Goal: Information Seeking & Learning: Learn about a topic

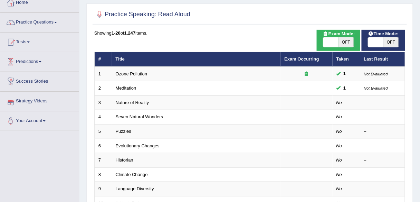
click at [40, 59] on link "Predictions" at bounding box center [39, 60] width 79 height 17
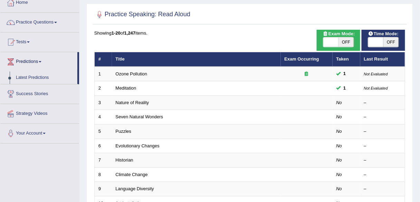
click at [55, 21] on link "Practice Questions" at bounding box center [39, 21] width 79 height 17
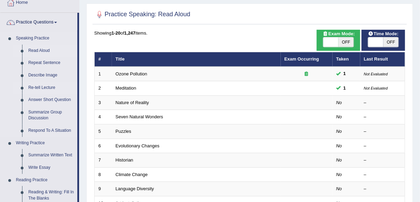
click at [40, 87] on link "Re-tell Lecture" at bounding box center [51, 87] width 52 height 12
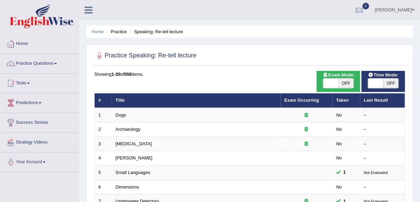
click at [350, 80] on span "OFF" at bounding box center [345, 83] width 15 height 10
checkbox input "true"
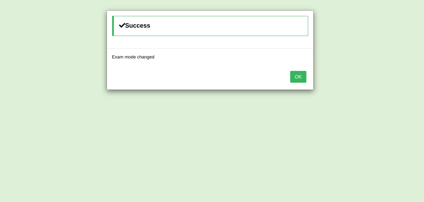
click at [295, 77] on button "OK" at bounding box center [298, 77] width 16 height 12
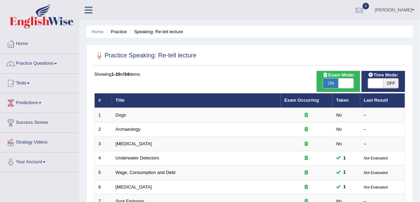
click at [388, 84] on span "OFF" at bounding box center [390, 83] width 15 height 10
checkbox input "true"
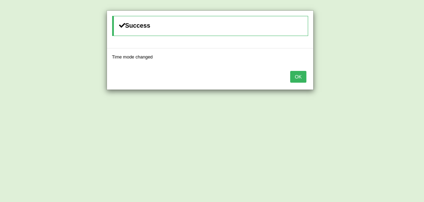
click at [300, 77] on button "OK" at bounding box center [298, 77] width 16 height 12
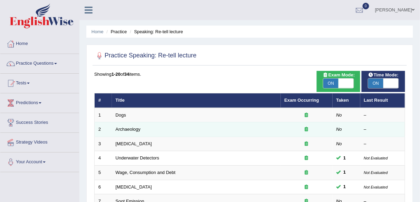
scroll to position [252, 0]
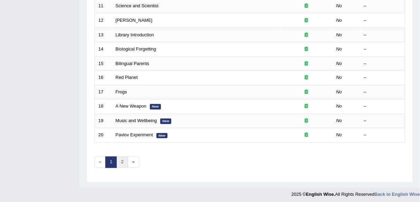
click at [117, 162] on link "2" at bounding box center [121, 161] width 11 height 11
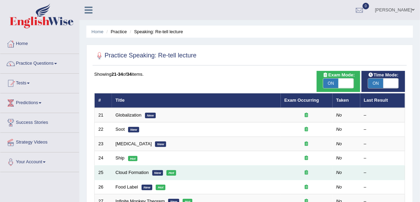
click at [126, 166] on td "Cloud Formation New Hot" at bounding box center [196, 172] width 169 height 14
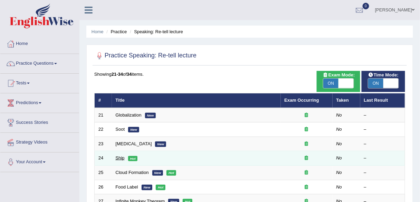
click at [120, 159] on link "Ship" at bounding box center [120, 157] width 9 height 5
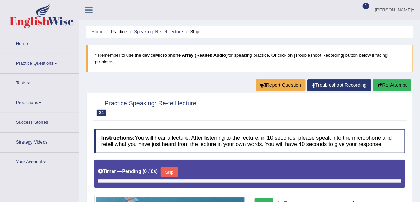
type input "1"
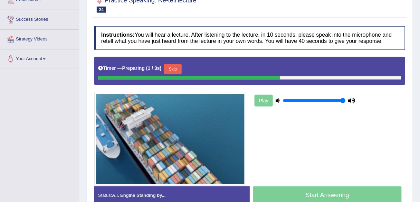
scroll to position [106, 0]
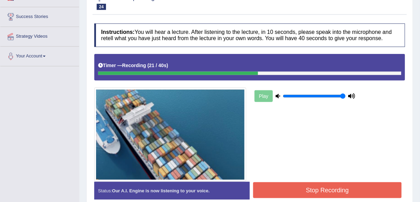
click at [293, 194] on button "Stop Recording" at bounding box center [327, 190] width 148 height 16
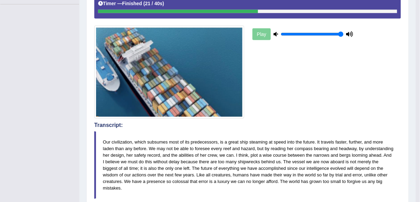
scroll to position [0, 0]
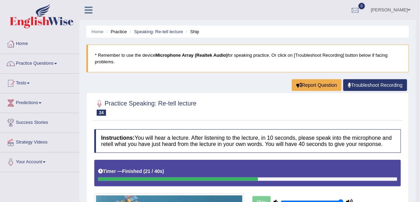
click at [159, 34] on li "Speaking: Re-tell lecture" at bounding box center [155, 31] width 55 height 7
click at [164, 32] on link "Speaking: Re-tell lecture" at bounding box center [158, 31] width 49 height 5
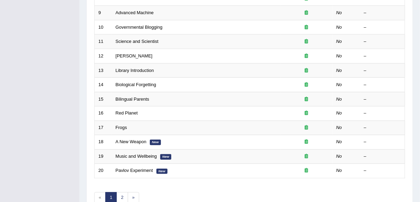
scroll to position [252, 0]
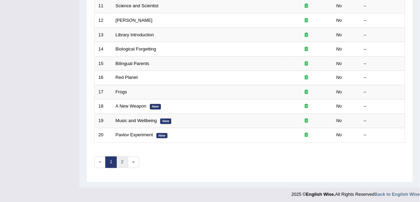
click at [119, 159] on link "2" at bounding box center [121, 161] width 11 height 11
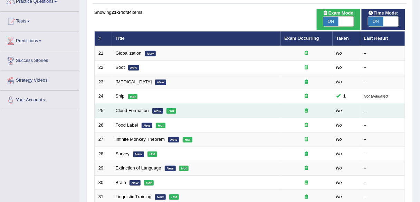
scroll to position [64, 0]
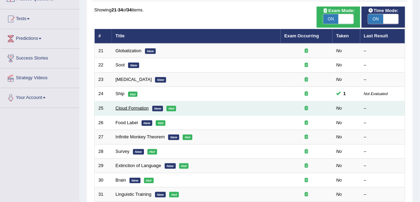
click at [132, 106] on link "Cloud Formation" at bounding box center [132, 107] width 33 height 5
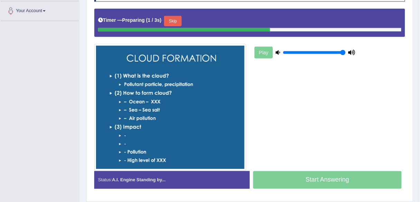
scroll to position [151, 0]
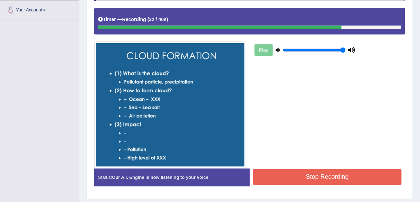
click at [309, 176] on button "Stop Recording" at bounding box center [327, 177] width 148 height 16
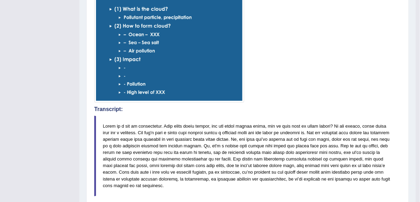
scroll to position [0, 0]
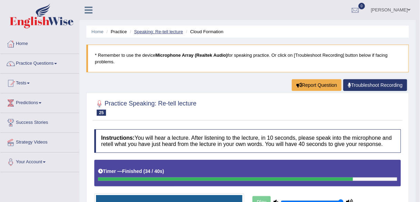
click at [160, 31] on link "Speaking: Re-tell lecture" at bounding box center [158, 31] width 49 height 5
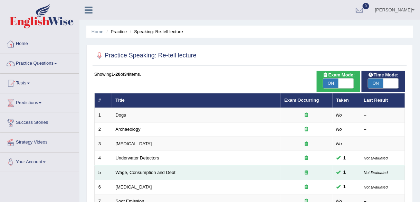
scroll to position [252, 0]
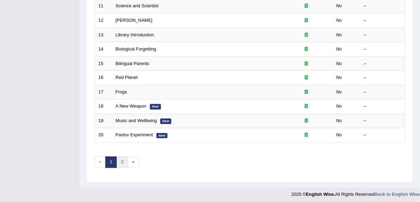
click at [124, 159] on link "2" at bounding box center [121, 161] width 11 height 11
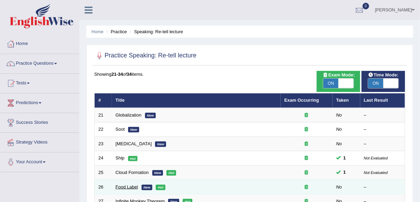
click at [124, 184] on td "Food Label New Hot" at bounding box center [196, 186] width 169 height 14
click at [124, 184] on link "Food Label" at bounding box center [127, 186] width 22 height 5
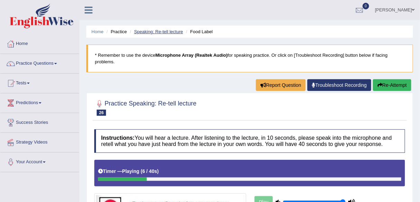
click at [167, 33] on link "Speaking: Re-tell lecture" at bounding box center [158, 31] width 49 height 5
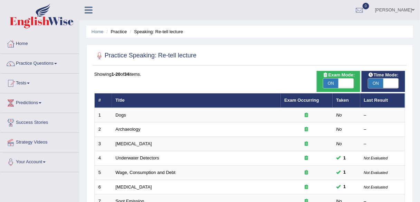
click at [57, 62] on link "Practice Questions" at bounding box center [39, 62] width 79 height 17
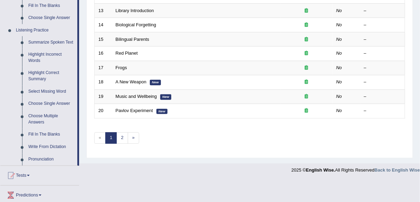
scroll to position [281, 0]
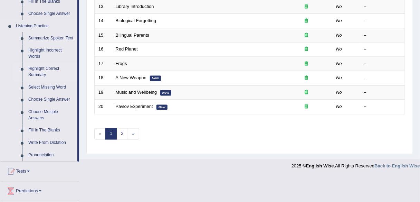
click at [46, 68] on link "Highlight Correct Summary" at bounding box center [51, 72] width 52 height 18
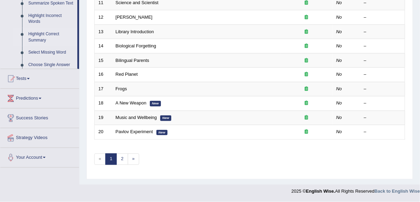
scroll to position [252, 0]
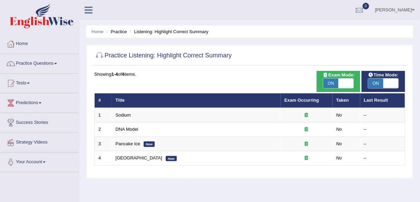
click at [55, 62] on link "Practice Questions" at bounding box center [39, 62] width 79 height 17
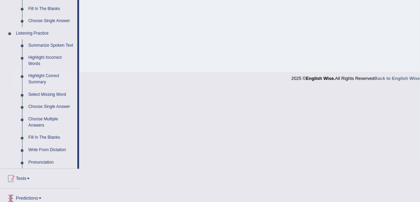
scroll to position [257, 0]
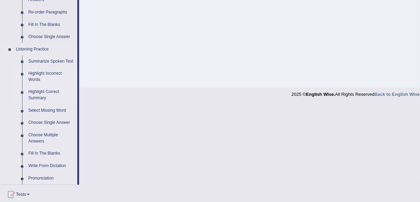
click at [39, 75] on link "Highlight Incorrect Words" at bounding box center [51, 77] width 52 height 18
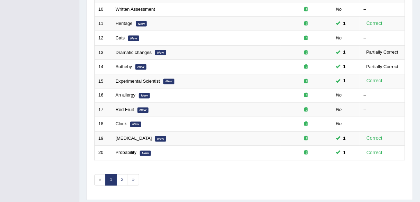
scroll to position [252, 0]
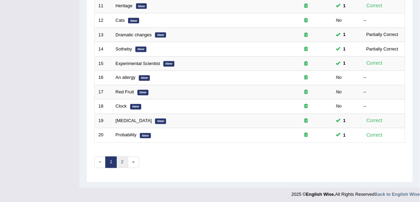
click at [118, 156] on link "2" at bounding box center [121, 161] width 11 height 11
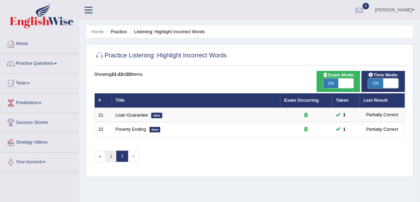
click at [109, 156] on link "1" at bounding box center [110, 155] width 11 height 11
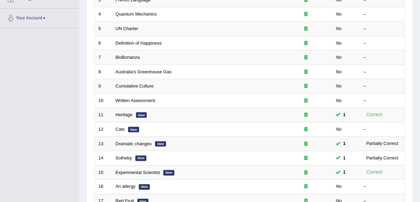
scroll to position [151, 0]
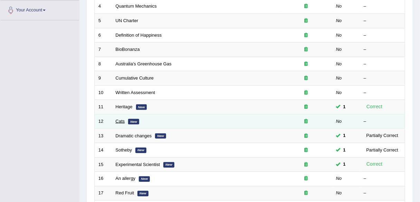
click at [119, 118] on link "Cats" at bounding box center [120, 120] width 9 height 5
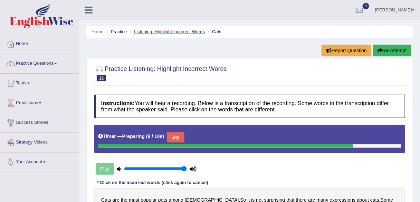
click at [178, 33] on link "Listening: Highlight Incorrect Words" at bounding box center [169, 31] width 71 height 5
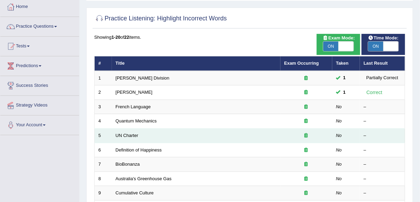
scroll to position [69, 0]
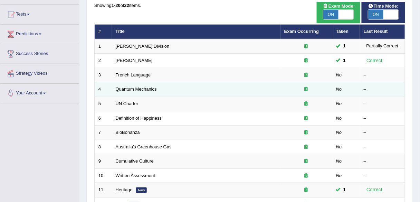
click at [139, 88] on link "Quantum Mechanics" at bounding box center [136, 88] width 41 height 5
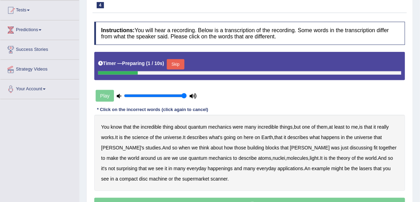
scroll to position [110, 0]
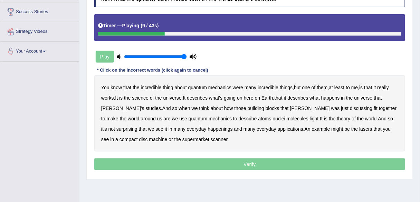
click at [145, 97] on b "science" at bounding box center [140, 98] width 16 height 6
click at [350, 106] on b "discussing" at bounding box center [361, 108] width 22 height 6
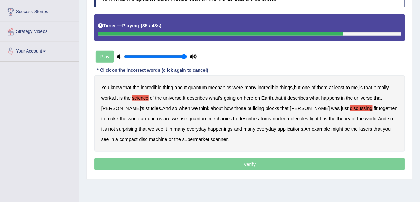
click at [208, 129] on b "happenings" at bounding box center [220, 129] width 25 height 6
click at [149, 137] on b "machine" at bounding box center [158, 139] width 18 height 6
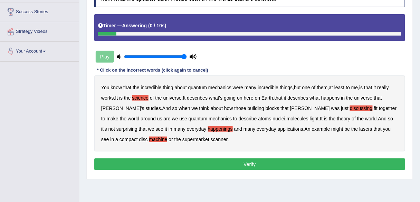
click at [192, 162] on button "Verify" at bounding box center [249, 164] width 311 height 12
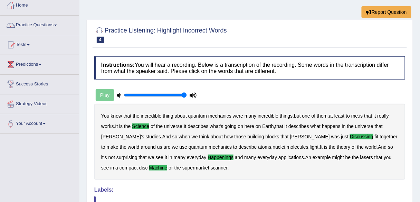
scroll to position [0, 0]
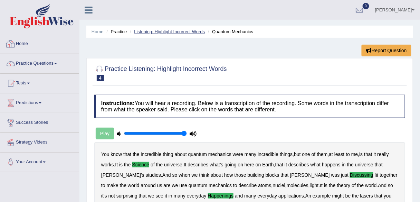
click at [188, 32] on link "Listening: Highlight Incorrect Words" at bounding box center [169, 31] width 71 height 5
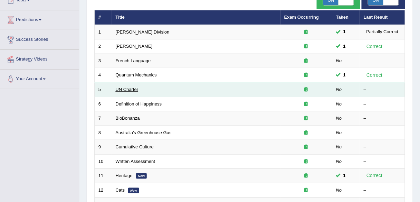
click at [125, 87] on link "UN Charter" at bounding box center [127, 89] width 23 height 5
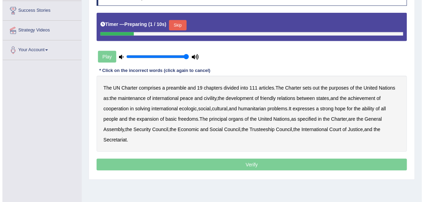
scroll to position [83, 0]
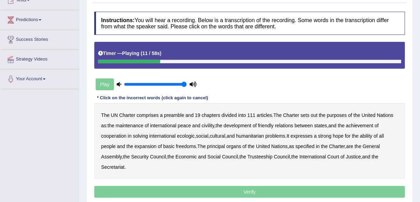
click at [315, 114] on b "out" at bounding box center [314, 115] width 7 height 6
click at [209, 124] on b "civility" at bounding box center [208, 126] width 12 height 6
click at [188, 136] on b "ecologic" at bounding box center [186, 136] width 18 height 6
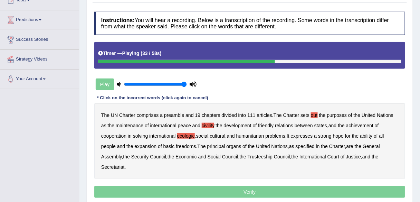
click at [372, 134] on b "ability" at bounding box center [366, 136] width 12 height 6
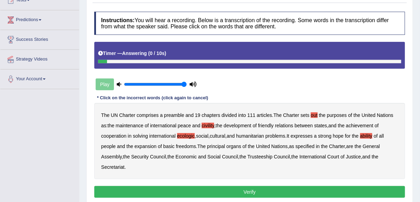
click at [167, 191] on button "Verify" at bounding box center [249, 192] width 311 height 12
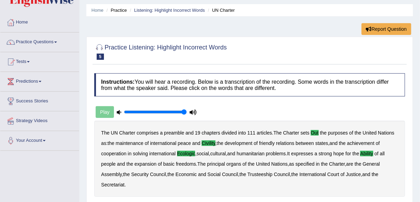
scroll to position [0, 0]
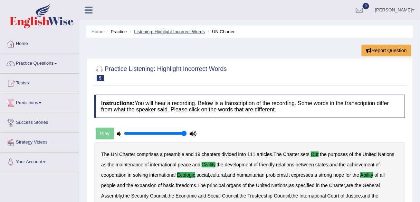
click at [176, 31] on link "Listening: Highlight Incorrect Words" at bounding box center [169, 31] width 71 height 5
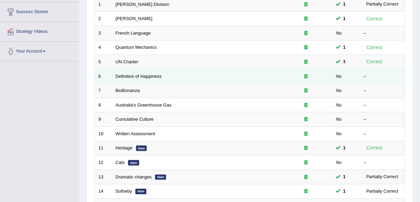
click at [151, 77] on td "Definition of Happiness" at bounding box center [196, 76] width 168 height 14
click at [133, 74] on link "Definition of Happiness" at bounding box center [139, 76] width 46 height 5
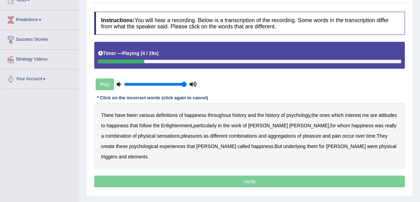
click at [304, 114] on b "psychology" at bounding box center [298, 115] width 24 height 6
click at [392, 114] on b "attitudes" at bounding box center [388, 115] width 18 height 6
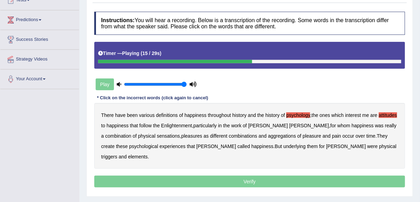
click at [157, 136] on b "sensations" at bounding box center [168, 136] width 23 height 6
click at [115, 143] on b "create" at bounding box center [107, 146] width 13 height 6
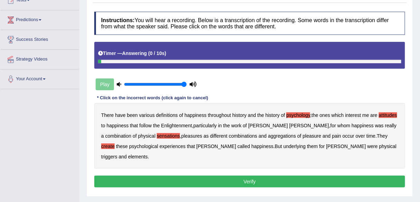
click at [148, 154] on b "elements" at bounding box center [138, 157] width 20 height 6
click at [317, 175] on button "Verify" at bounding box center [249, 181] width 311 height 12
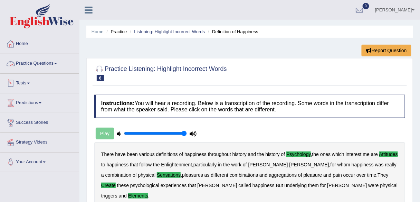
click at [61, 63] on link "Practice Questions" at bounding box center [39, 62] width 79 height 17
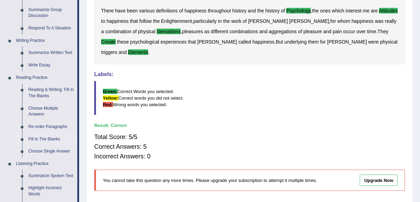
scroll to position [166, 0]
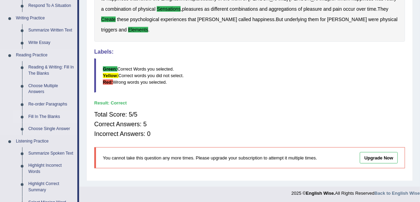
click at [44, 117] on link "Fill In The Blanks" at bounding box center [51, 116] width 52 height 12
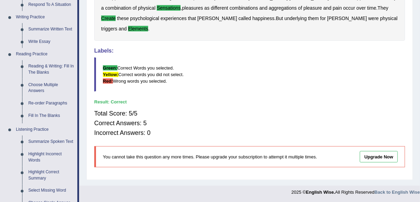
scroll to position [324, 0]
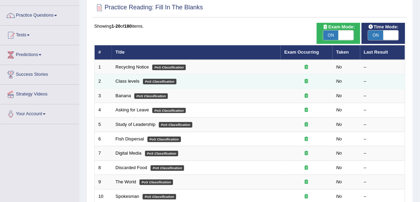
scroll to position [4, 0]
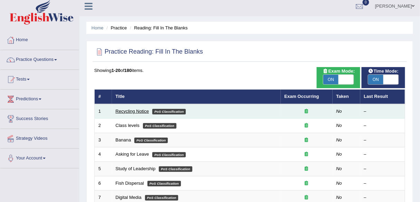
click at [131, 112] on link "Recycling Notice" at bounding box center [132, 110] width 33 height 5
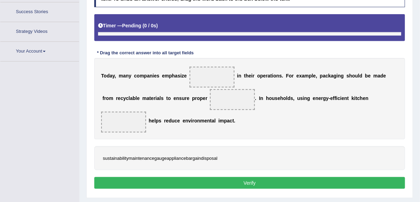
scroll to position [125, 0]
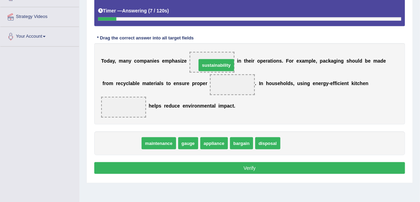
drag, startPoint x: 128, startPoint y: 144, endPoint x: 218, endPoint y: 67, distance: 119.2
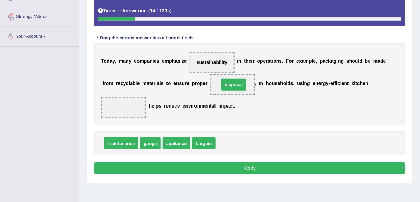
drag, startPoint x: 228, startPoint y: 143, endPoint x: 232, endPoint y: 84, distance: 58.8
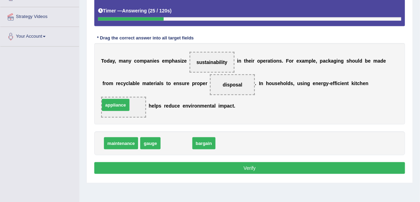
drag, startPoint x: 175, startPoint y: 142, endPoint x: 130, endPoint y: 107, distance: 57.4
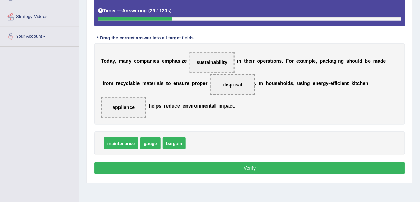
click at [247, 166] on button "Verify" at bounding box center [249, 168] width 311 height 12
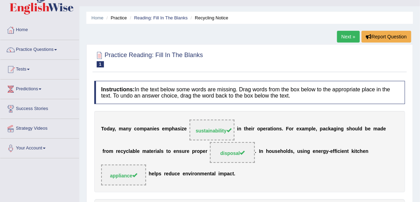
scroll to position [0, 0]
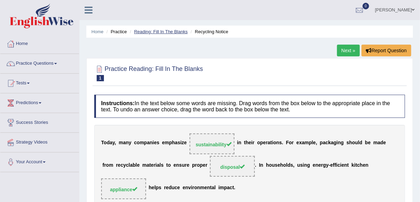
click at [171, 31] on link "Reading: Fill In The Blanks" at bounding box center [160, 31] width 53 height 5
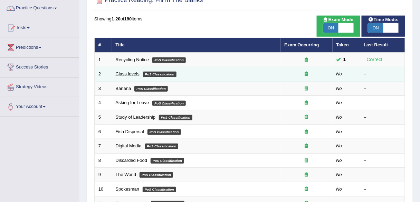
click at [127, 74] on link "Class levels" at bounding box center [128, 73] width 24 height 5
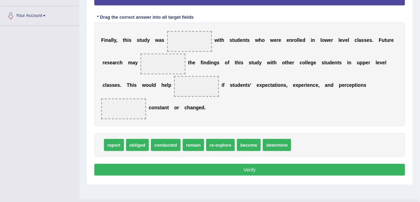
scroll to position [133, 0]
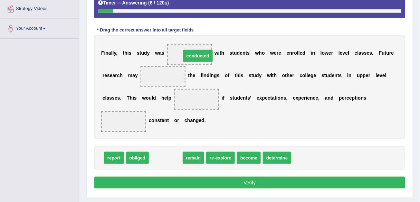
drag, startPoint x: 168, startPoint y: 156, endPoint x: 201, endPoint y: 53, distance: 107.7
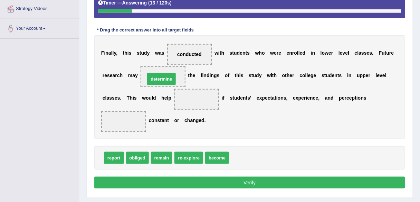
drag, startPoint x: 247, startPoint y: 155, endPoint x: 163, endPoint y: 77, distance: 115.2
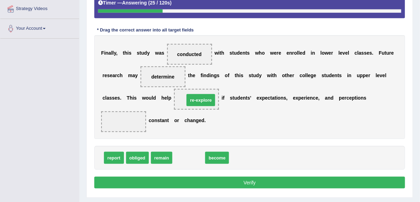
drag, startPoint x: 194, startPoint y: 159, endPoint x: 204, endPoint y: 102, distance: 57.9
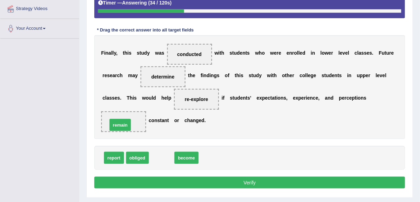
drag, startPoint x: 163, startPoint y: 158, endPoint x: 121, endPoint y: 125, distance: 53.3
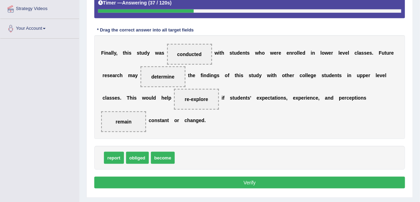
click at [223, 182] on button "Verify" at bounding box center [249, 182] width 311 height 12
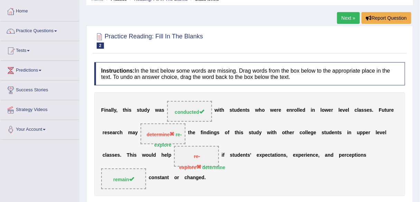
scroll to position [0, 0]
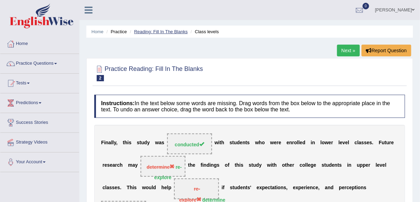
click at [165, 33] on link "Reading: Fill In The Blanks" at bounding box center [160, 31] width 53 height 5
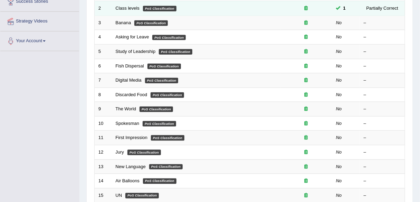
scroll to position [83, 0]
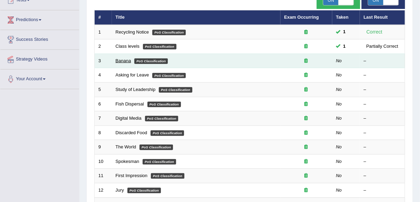
click at [121, 61] on link "Banana" at bounding box center [124, 60] width 16 height 5
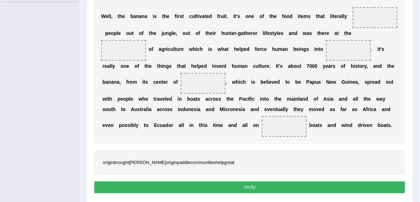
scroll to position [174, 0]
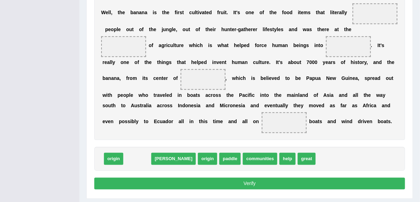
drag, startPoint x: 416, startPoint y: 31, endPoint x: 424, endPoint y: 0, distance: 31.6
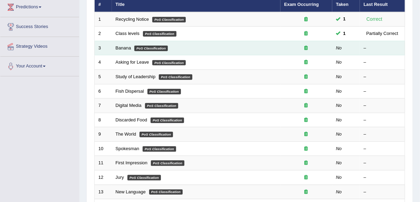
scroll to position [83, 0]
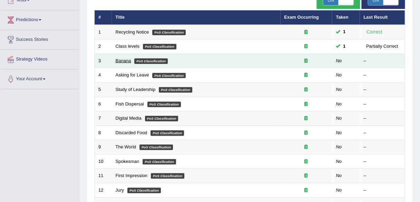
click at [118, 60] on link "Banana" at bounding box center [124, 60] width 16 height 5
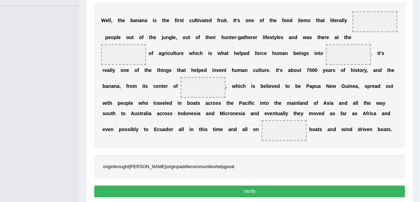
scroll to position [169, 0]
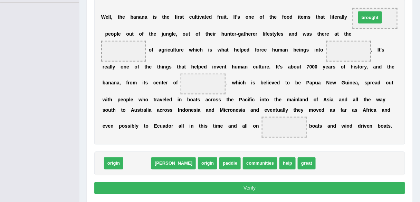
drag, startPoint x: 137, startPoint y: 163, endPoint x: 370, endPoint y: 18, distance: 274.8
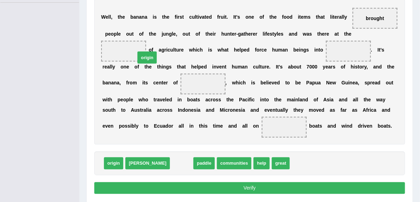
drag, startPoint x: 153, startPoint y: 164, endPoint x: 119, endPoint y: 58, distance: 111.1
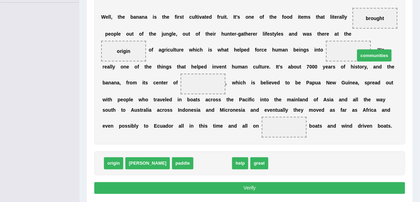
drag, startPoint x: 195, startPoint y: 165, endPoint x: 357, endPoint y: 57, distance: 194.6
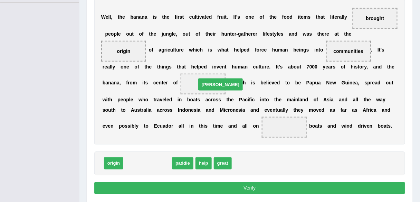
drag, startPoint x: 133, startPoint y: 163, endPoint x: 205, endPoint y: 85, distance: 106.0
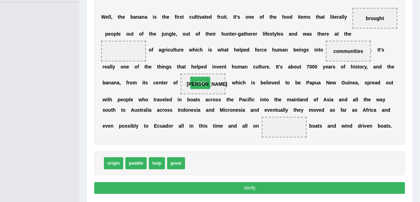
drag, startPoint x: 123, startPoint y: 50, endPoint x: 199, endPoint y: 81, distance: 82.9
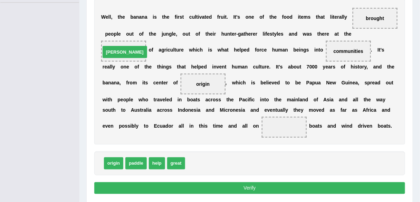
drag, startPoint x: 197, startPoint y: 162, endPoint x: 123, endPoint y: 51, distance: 133.9
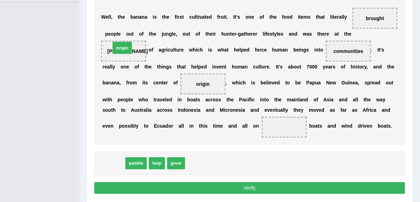
drag, startPoint x: 111, startPoint y: 160, endPoint x: 120, endPoint y: 44, distance: 115.9
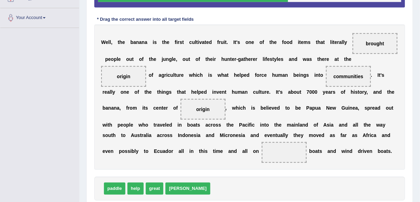
scroll to position [141, 0]
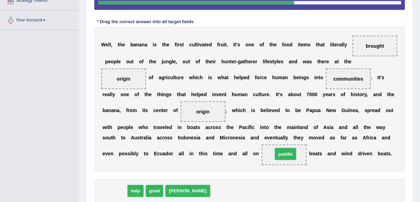
drag, startPoint x: 111, startPoint y: 188, endPoint x: 282, endPoint y: 151, distance: 174.8
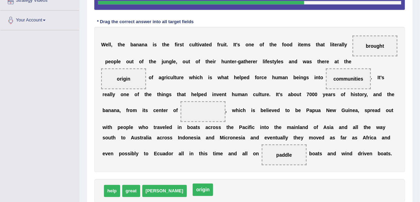
drag, startPoint x: 202, startPoint y: 110, endPoint x: 202, endPoint y: 188, distance: 78.0
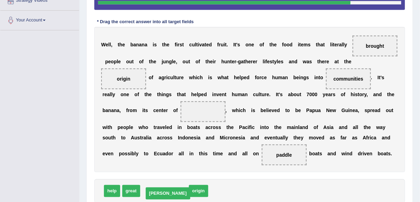
drag, startPoint x: 148, startPoint y: 189, endPoint x: 152, endPoint y: 190, distance: 4.2
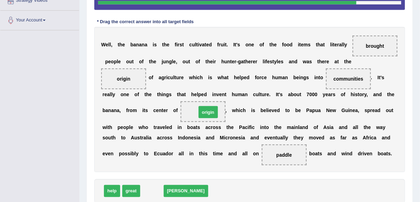
drag, startPoint x: 164, startPoint y: 176, endPoint x: 211, endPoint y: 112, distance: 79.2
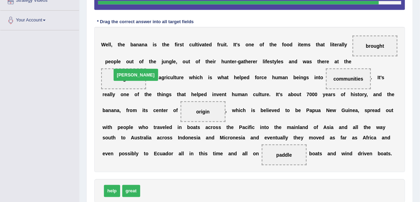
drag, startPoint x: 151, startPoint y: 190, endPoint x: 122, endPoint y: 74, distance: 119.4
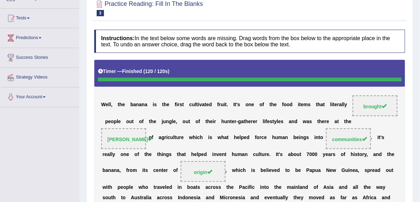
scroll to position [0, 0]
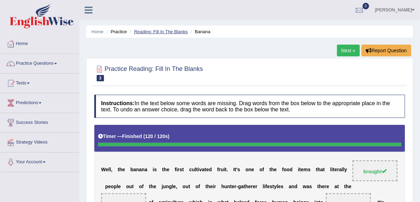
click at [160, 33] on link "Reading: Fill In The Blanks" at bounding box center [160, 31] width 53 height 5
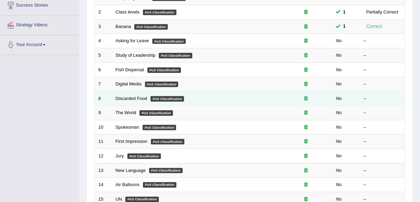
scroll to position [110, 0]
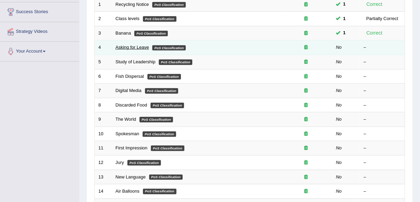
click at [136, 46] on link "Asking for Leave" at bounding box center [132, 47] width 33 height 5
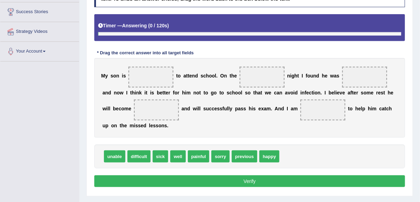
scroll to position [125, 0]
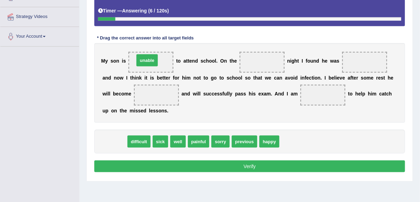
drag, startPoint x: 119, startPoint y: 139, endPoint x: 153, endPoint y: 58, distance: 87.6
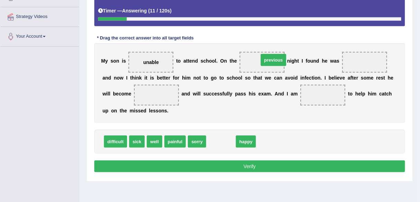
drag, startPoint x: 215, startPoint y: 141, endPoint x: 267, endPoint y: 60, distance: 96.4
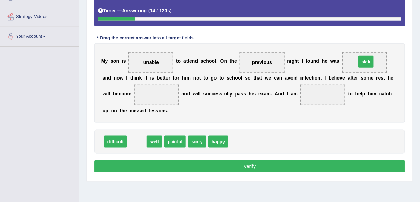
drag, startPoint x: 136, startPoint y: 141, endPoint x: 365, endPoint y: 62, distance: 242.2
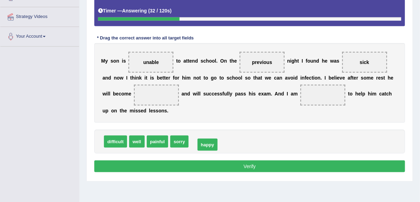
drag, startPoint x: 200, startPoint y: 141, endPoint x: 207, endPoint y: 144, distance: 7.6
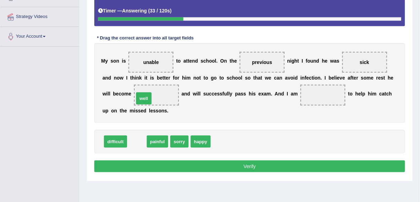
drag, startPoint x: 134, startPoint y: 143, endPoint x: 143, endPoint y: 99, distance: 45.3
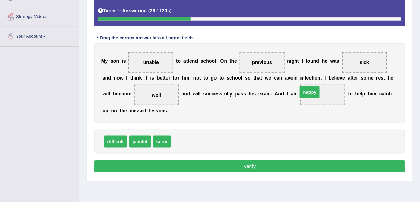
drag, startPoint x: 264, startPoint y: 117, endPoint x: 309, endPoint y: 94, distance: 50.5
click at [208, 164] on button "Verify" at bounding box center [249, 166] width 311 height 12
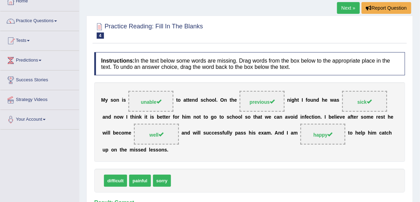
scroll to position [0, 0]
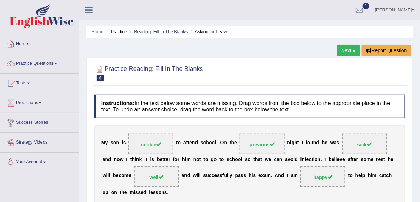
click at [178, 32] on link "Reading: Fill In The Blanks" at bounding box center [160, 31] width 53 height 5
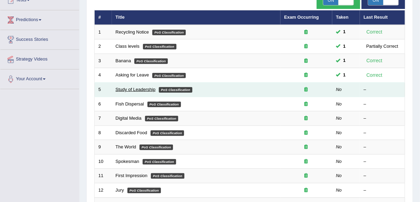
click at [130, 90] on link "Study of Leadership" at bounding box center [136, 89] width 40 height 5
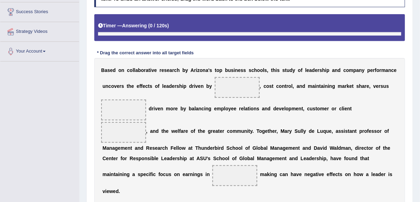
scroll to position [125, 0]
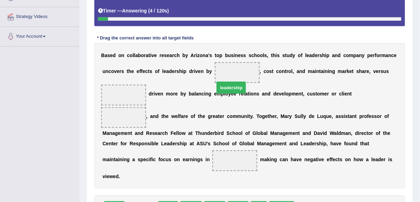
drag, startPoint x: 149, startPoint y: 197, endPoint x: 241, endPoint y: 74, distance: 153.8
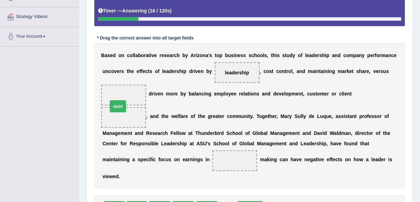
drag, startPoint x: 228, startPoint y: 192, endPoint x: 118, endPoint y: 91, distance: 149.2
drag, startPoint x: 229, startPoint y: 197, endPoint x: 118, endPoint y: 99, distance: 147.7
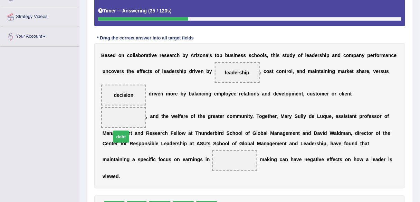
drag, startPoint x: 225, startPoint y: 194, endPoint x: 121, endPoint y: 121, distance: 126.5
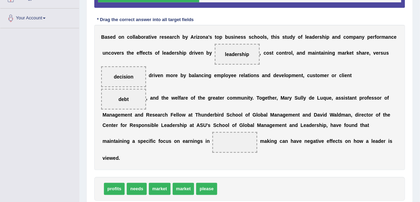
scroll to position [153, 0]
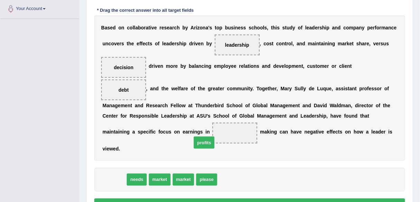
drag, startPoint x: 119, startPoint y: 170, endPoint x: 208, endPoint y: 133, distance: 97.0
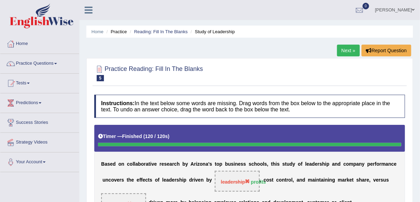
scroll to position [0, 0]
click at [164, 32] on link "Reading: Fill In The Blanks" at bounding box center [160, 31] width 53 height 5
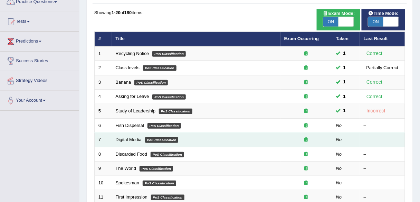
scroll to position [83, 0]
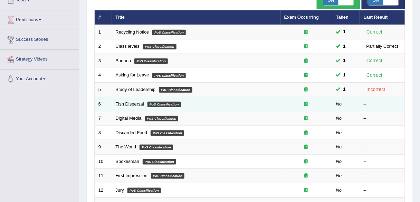
click at [130, 103] on link "Fish Dispersal" at bounding box center [130, 103] width 28 height 5
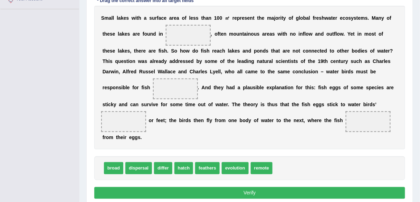
scroll to position [153, 0]
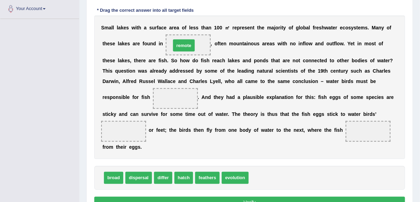
drag, startPoint x: 262, startPoint y: 178, endPoint x: 188, endPoint y: 45, distance: 153.1
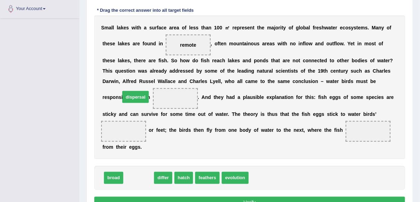
drag, startPoint x: 137, startPoint y: 177, endPoint x: 135, endPoint y: 97, distance: 80.5
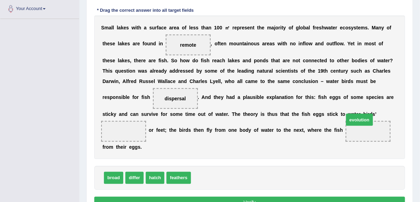
drag, startPoint x: 199, startPoint y: 178, endPoint x: 352, endPoint y: 121, distance: 163.4
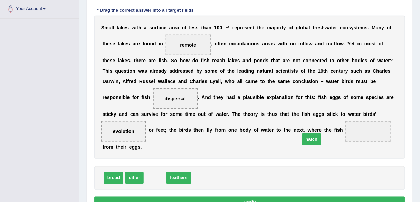
drag, startPoint x: 156, startPoint y: 179, endPoint x: 316, endPoint y: 142, distance: 165.0
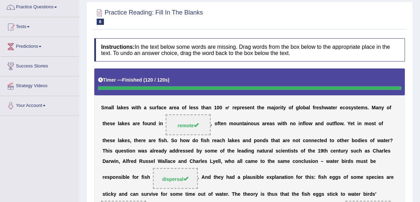
scroll to position [0, 0]
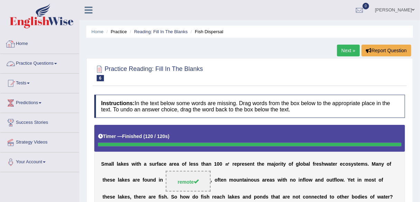
click at [52, 60] on link "Practice Questions" at bounding box center [39, 62] width 79 height 17
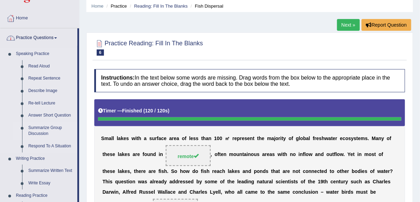
scroll to position [83, 0]
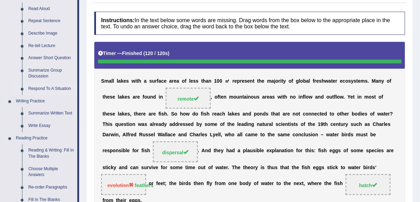
click at [48, 88] on link "Respond To A Situation" at bounding box center [51, 88] width 52 height 12
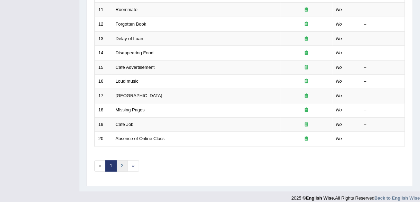
drag, startPoint x: 121, startPoint y: 161, endPoint x: 124, endPoint y: 151, distance: 10.1
click at [121, 161] on link "2" at bounding box center [121, 165] width 11 height 11
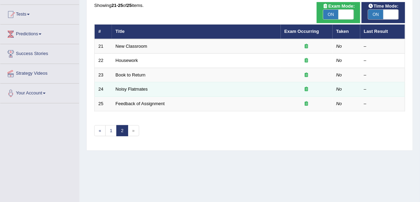
scroll to position [55, 0]
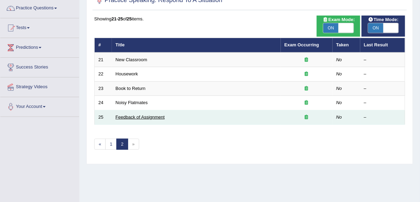
click at [131, 117] on link "Feedback of Assignment" at bounding box center [140, 116] width 49 height 5
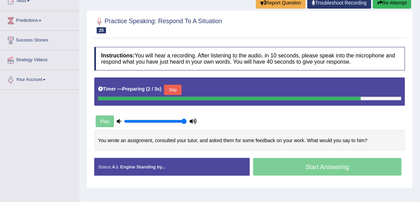
scroll to position [83, 0]
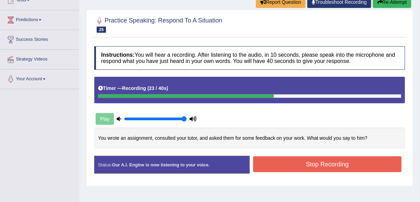
click at [343, 164] on button "Stop Recording" at bounding box center [327, 164] width 148 height 16
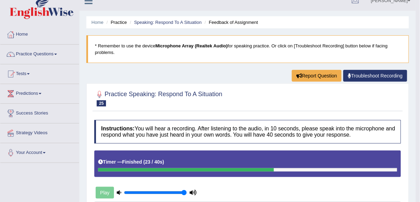
scroll to position [0, 0]
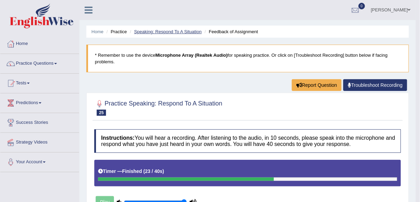
click at [174, 33] on link "Speaking: Respond To A Situation" at bounding box center [168, 31] width 68 height 5
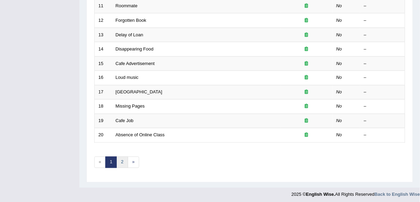
click at [119, 158] on link "2" at bounding box center [121, 161] width 11 height 11
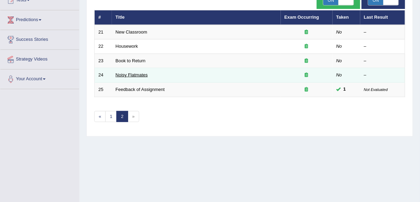
click at [142, 74] on link "Noisy Flatmates" at bounding box center [132, 74] width 32 height 5
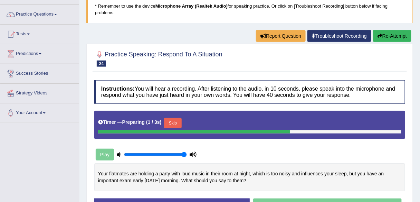
scroll to position [110, 0]
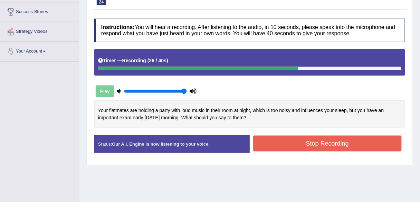
click at [293, 144] on button "Stop Recording" at bounding box center [327, 143] width 148 height 16
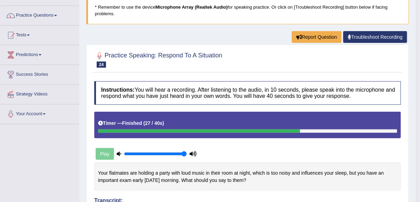
scroll to position [0, 0]
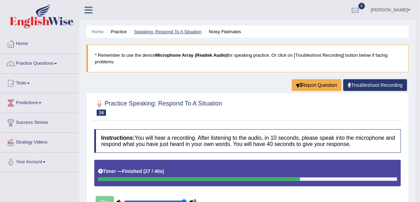
click at [186, 32] on link "Speaking: Respond To A Situation" at bounding box center [168, 31] width 68 height 5
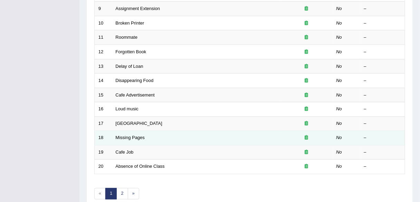
scroll to position [221, 0]
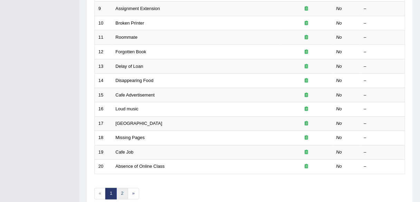
click at [124, 188] on link "2" at bounding box center [121, 193] width 11 height 11
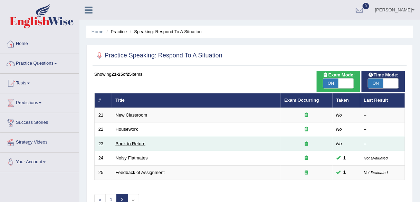
click at [131, 142] on link "Book to Return" at bounding box center [131, 143] width 30 height 5
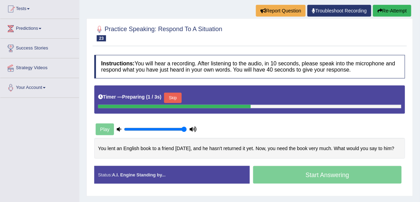
scroll to position [110, 0]
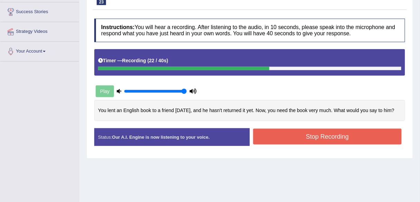
click at [283, 137] on button "Stop Recording" at bounding box center [327, 136] width 148 height 16
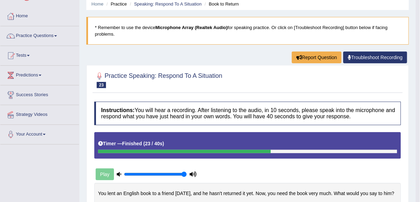
scroll to position [0, 0]
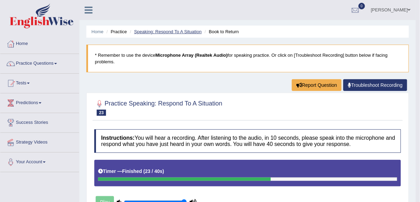
click at [173, 30] on link "Speaking: Respond To A Situation" at bounding box center [168, 31] width 68 height 5
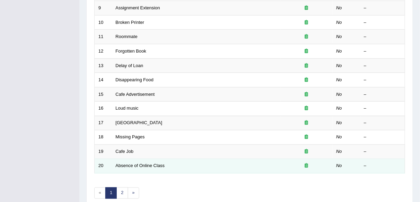
scroll to position [252, 0]
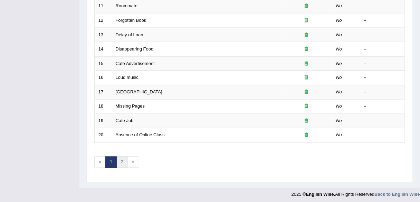
click at [124, 156] on link "2" at bounding box center [121, 161] width 11 height 11
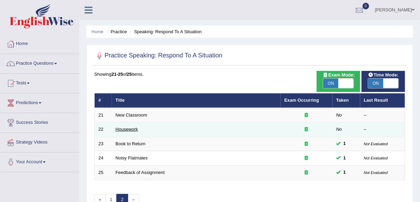
click at [130, 130] on link "Housework" at bounding box center [127, 128] width 22 height 5
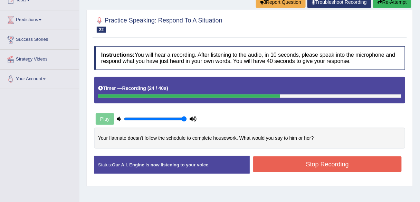
click at [293, 166] on button "Stop Recording" at bounding box center [327, 164] width 148 height 16
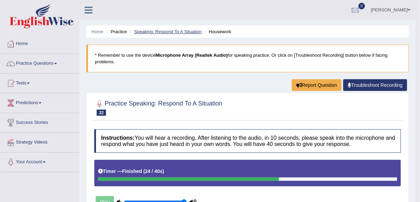
click at [156, 33] on link "Speaking: Respond To A Situation" at bounding box center [168, 31] width 68 height 5
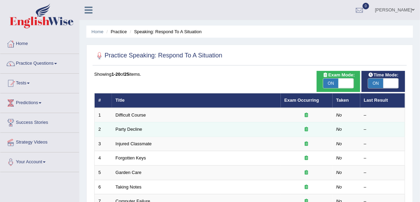
drag, startPoint x: 118, startPoint y: 124, endPoint x: 118, endPoint y: 131, distance: 8.0
click at [118, 124] on td "Party Decline" at bounding box center [196, 129] width 169 height 14
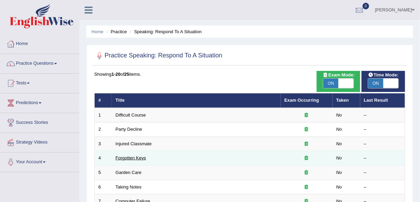
click at [141, 156] on link "Forgotten Keys" at bounding box center [131, 157] width 30 height 5
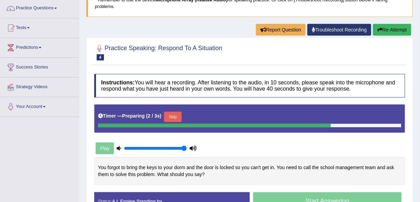
scroll to position [110, 0]
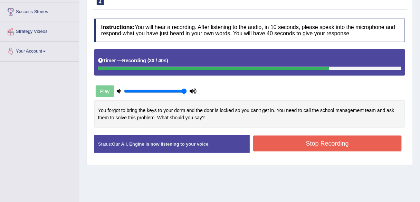
click at [303, 140] on button "Stop Recording" at bounding box center [327, 143] width 148 height 16
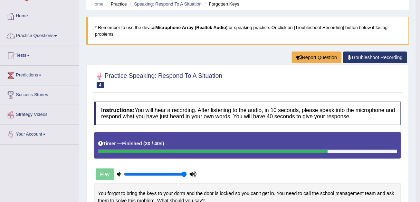
scroll to position [0, 0]
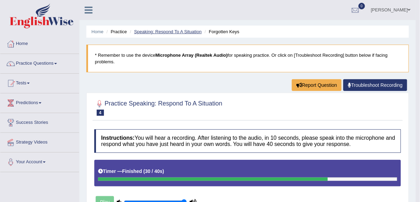
click at [163, 29] on link "Speaking: Respond To A Situation" at bounding box center [168, 31] width 68 height 5
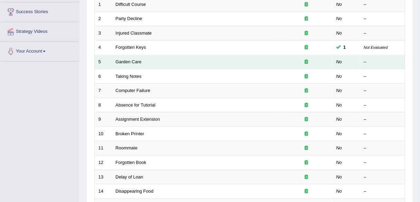
scroll to position [110, 0]
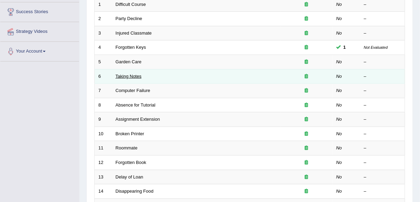
click at [129, 76] on link "Taking Notes" at bounding box center [129, 76] width 26 height 5
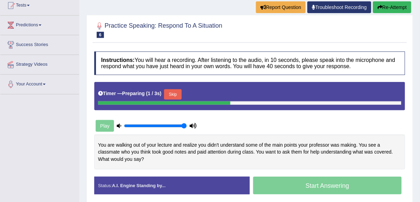
scroll to position [83, 0]
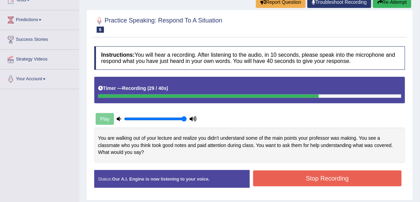
click at [290, 174] on button "Stop Recording" at bounding box center [327, 178] width 148 height 16
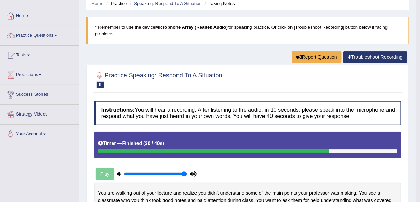
scroll to position [0, 0]
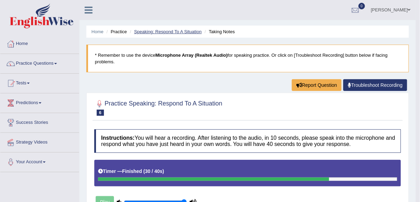
click at [176, 32] on link "Speaking: Respond To A Situation" at bounding box center [168, 31] width 68 height 5
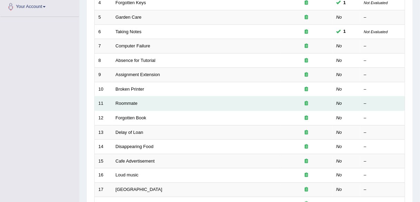
scroll to position [138, 0]
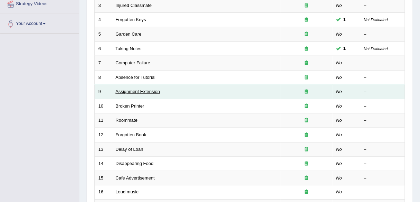
click at [138, 89] on link "Assignment Extension" at bounding box center [138, 91] width 45 height 5
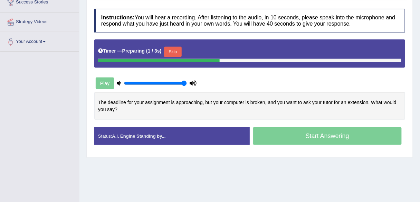
scroll to position [110, 0]
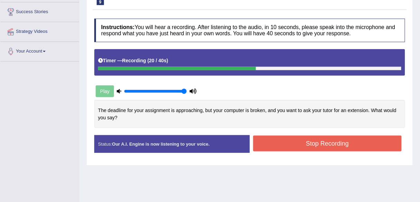
click at [349, 135] on button "Stop Recording" at bounding box center [327, 143] width 148 height 16
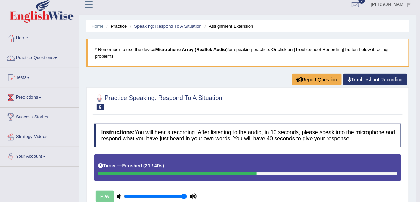
scroll to position [0, 0]
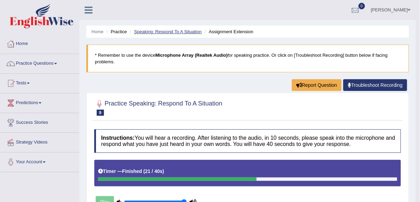
click at [144, 33] on link "Speaking: Respond To A Situation" at bounding box center [168, 31] width 68 height 5
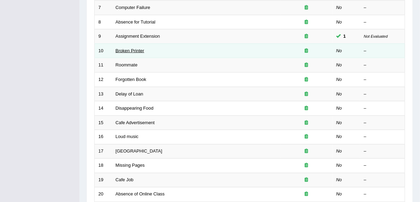
click at [129, 49] on link "Broken Printer" at bounding box center [130, 50] width 29 height 5
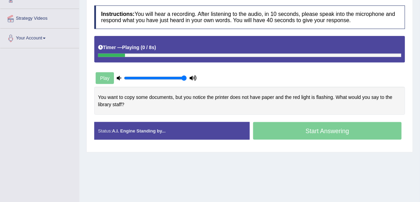
scroll to position [110, 0]
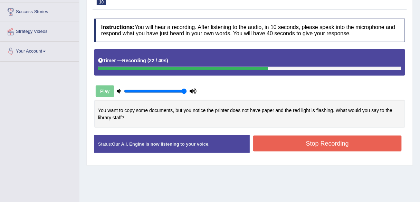
click at [341, 144] on button "Stop Recording" at bounding box center [327, 143] width 148 height 16
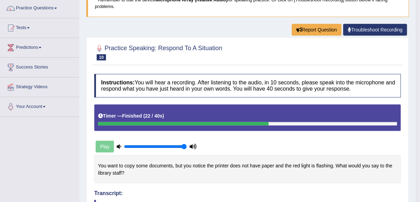
scroll to position [0, 0]
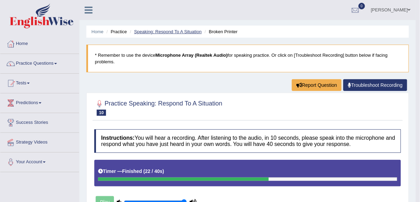
click at [178, 31] on link "Speaking: Respond To A Situation" at bounding box center [168, 31] width 68 height 5
click at [48, 66] on link "Practice Questions" at bounding box center [39, 62] width 79 height 17
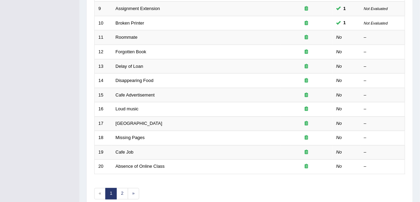
scroll to position [248, 0]
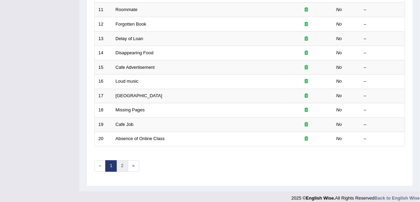
click at [123, 160] on link "2" at bounding box center [121, 165] width 11 height 11
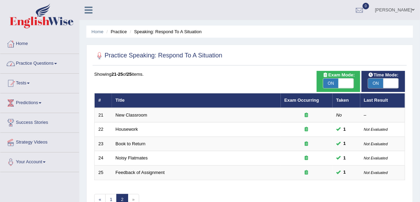
click at [38, 63] on link "Practice Questions" at bounding box center [39, 62] width 79 height 17
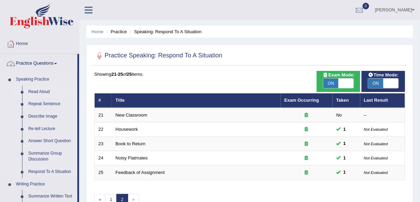
click at [30, 96] on link "Read Aloud" at bounding box center [51, 92] width 52 height 12
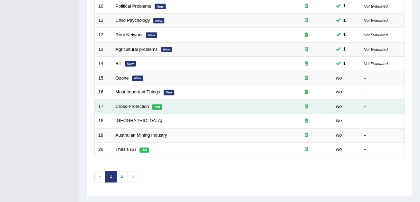
scroll to position [252, 0]
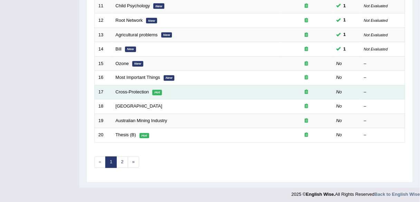
click at [140, 92] on td "Cross-Protection Hot" at bounding box center [196, 92] width 169 height 14
click at [144, 89] on link "Cross-Protection" at bounding box center [132, 91] width 33 height 5
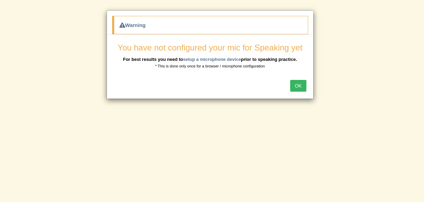
click at [296, 85] on button "OK" at bounding box center [298, 86] width 16 height 12
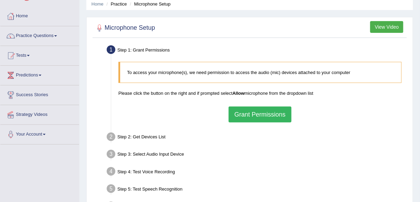
click at [262, 110] on button "Grant Permissions" at bounding box center [259, 114] width 63 height 16
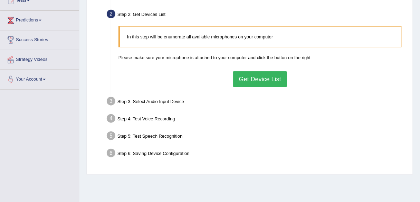
scroll to position [83, 0]
drag, startPoint x: 281, startPoint y: 72, endPoint x: 275, endPoint y: 74, distance: 6.5
click at [281, 72] on button "Get Device List" at bounding box center [260, 79] width 54 height 16
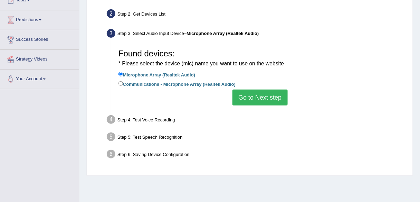
click at [249, 99] on button "Go to Next step" at bounding box center [259, 97] width 55 height 16
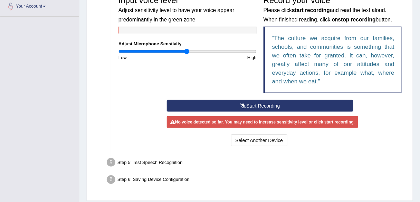
scroll to position [138, 0]
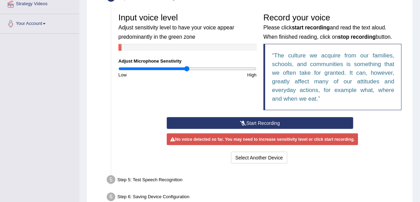
click at [340, 126] on button "Start Recording" at bounding box center [260, 123] width 186 height 12
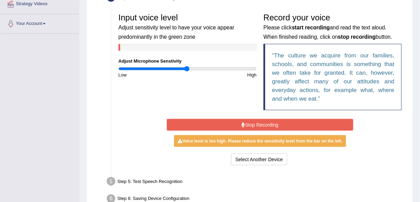
click at [302, 123] on button "Stop Recording" at bounding box center [260, 125] width 186 height 12
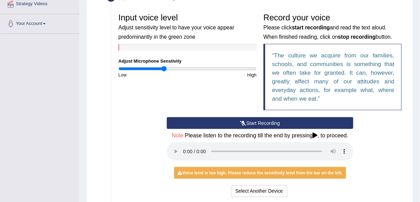
click at [164, 67] on input "range" at bounding box center [187, 69] width 138 height 6
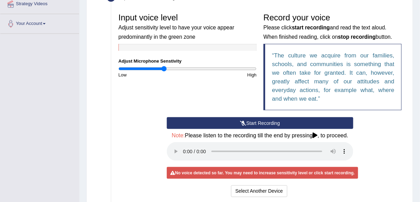
click at [262, 123] on button "Start Recording" at bounding box center [260, 123] width 186 height 12
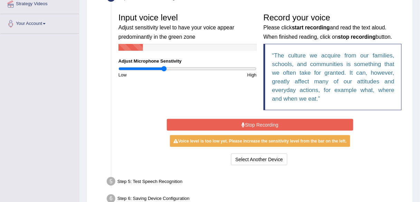
click at [270, 124] on button "Stop Recording" at bounding box center [260, 125] width 186 height 12
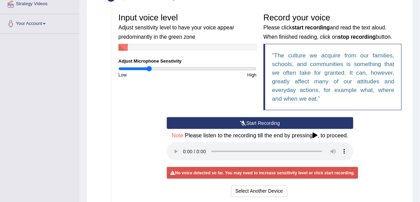
drag, startPoint x: 161, startPoint y: 69, endPoint x: 148, endPoint y: 69, distance: 12.4
click at [148, 69] on input "range" at bounding box center [187, 69] width 138 height 6
click at [264, 124] on button "Start Recording" at bounding box center [260, 123] width 186 height 12
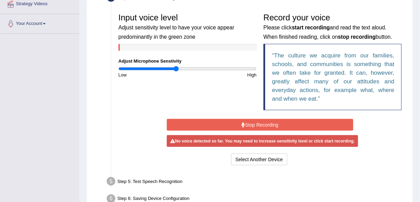
drag, startPoint x: 149, startPoint y: 68, endPoint x: 177, endPoint y: 71, distance: 27.7
type input "0.86"
click at [177, 71] on input "range" at bounding box center [187, 69] width 138 height 6
click at [259, 123] on button "Stop Recording" at bounding box center [260, 125] width 186 height 12
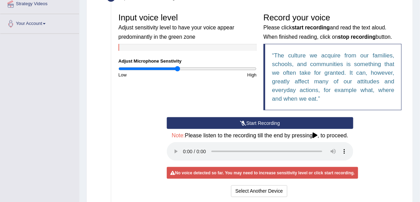
click at [258, 121] on button "Start Recording" at bounding box center [260, 123] width 186 height 12
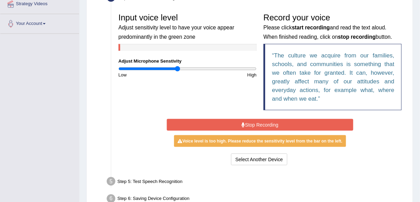
click at [297, 120] on button "Stop Recording" at bounding box center [260, 125] width 186 height 12
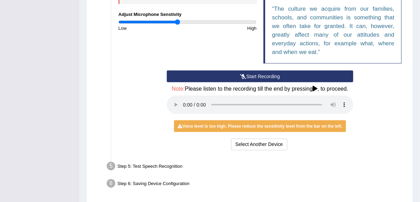
scroll to position [155, 0]
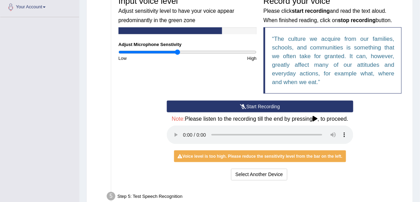
click at [254, 107] on button "Start Recording" at bounding box center [260, 106] width 186 height 12
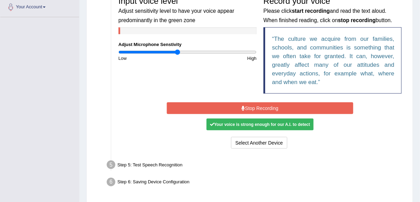
click at [251, 108] on button "Stop Recording" at bounding box center [260, 108] width 186 height 12
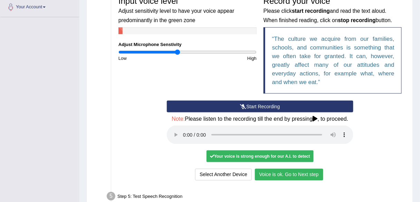
click at [304, 174] on button "Voice is ok. Go to Next step" at bounding box center [289, 174] width 68 height 12
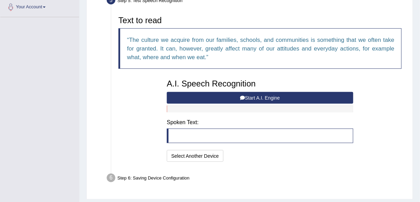
click at [276, 99] on button "Start A.I. Engine" at bounding box center [260, 98] width 186 height 12
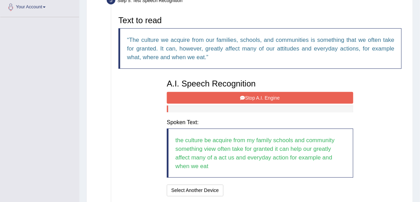
click at [277, 95] on button "Stop A.I. Engine" at bounding box center [260, 98] width 186 height 12
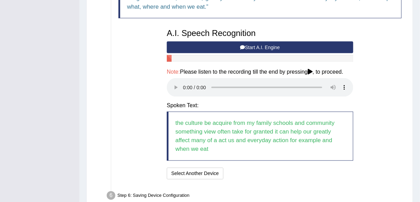
scroll to position [242, 0]
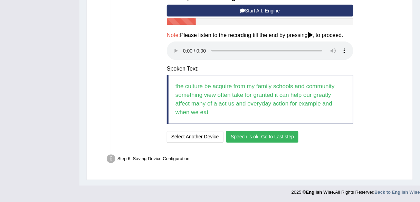
click at [267, 137] on button "Speech is ok. Go to Last step" at bounding box center [262, 137] width 72 height 12
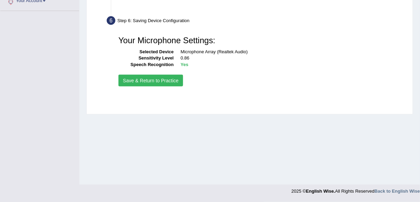
scroll to position [161, 0]
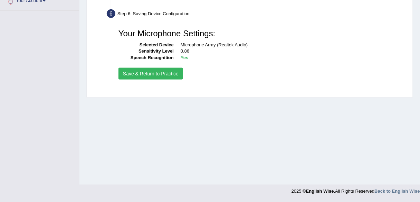
click at [175, 73] on button "Save & Return to Practice" at bounding box center [150, 74] width 65 height 12
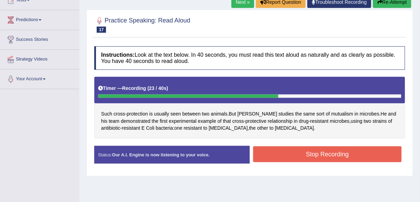
click at [325, 147] on button "Stop Recording" at bounding box center [327, 154] width 148 height 16
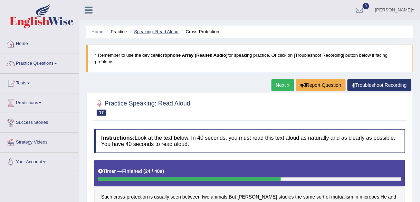
click at [163, 31] on link "Speaking: Read Aloud" at bounding box center [156, 31] width 45 height 5
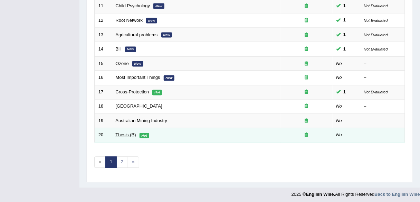
click at [119, 133] on link "Thesis (B)" at bounding box center [126, 134] width 20 height 5
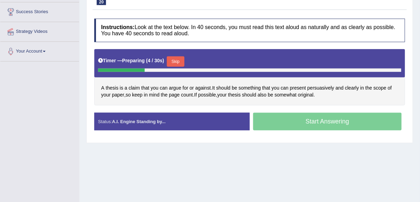
click at [176, 59] on button "Skip" at bounding box center [175, 61] width 17 height 10
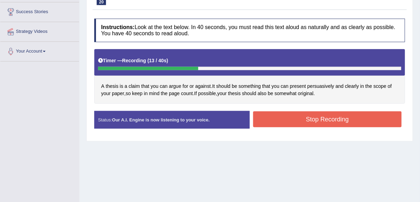
click at [290, 121] on button "Stop Recording" at bounding box center [327, 119] width 148 height 16
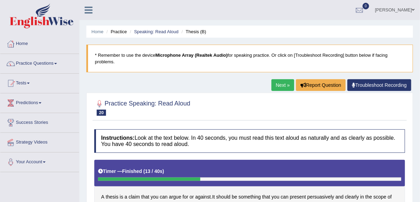
click at [164, 35] on li "Speaking: Read Aloud" at bounding box center [153, 31] width 50 height 7
click at [175, 32] on link "Speaking: Read Aloud" at bounding box center [156, 31] width 45 height 5
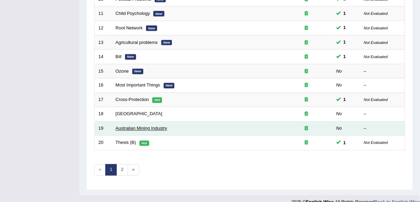
scroll to position [248, 0]
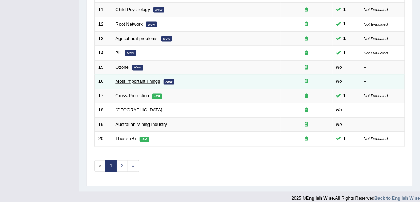
click at [128, 79] on link "Most Important Things" at bounding box center [138, 81] width 45 height 5
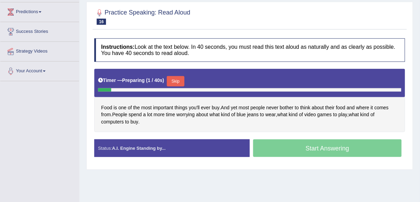
scroll to position [92, 0]
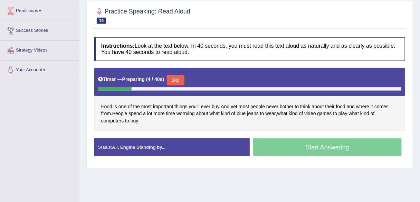
click at [181, 77] on button "Skip" at bounding box center [175, 80] width 17 height 10
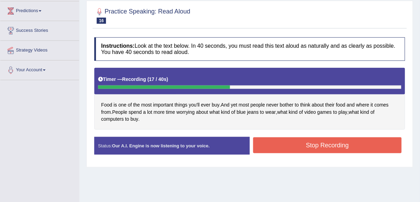
click at [293, 143] on button "Stop Recording" at bounding box center [327, 145] width 148 height 16
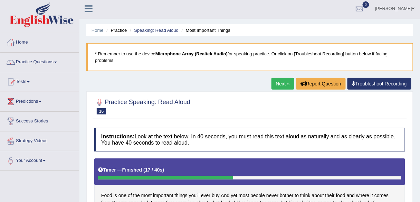
scroll to position [0, 0]
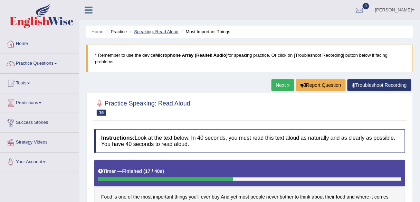
click at [151, 32] on link "Speaking: Read Aloud" at bounding box center [156, 31] width 45 height 5
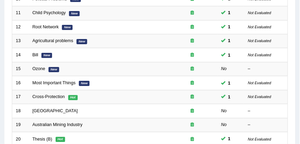
scroll to position [215, 0]
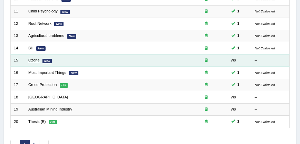
click at [33, 58] on link "Ozone" at bounding box center [33, 60] width 11 height 4
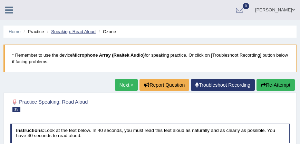
click at [71, 33] on link "Speaking: Read Aloud" at bounding box center [73, 31] width 45 height 5
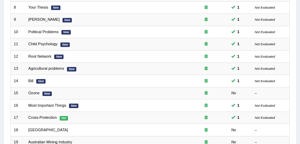
scroll to position [181, 0]
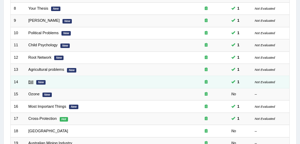
click at [31, 80] on link "Bill" at bounding box center [30, 82] width 5 height 4
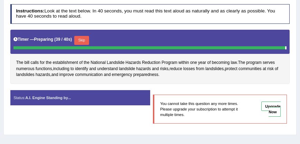
scroll to position [123, 0]
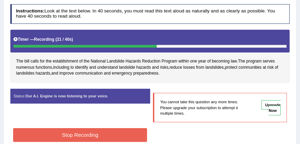
click at [48, 134] on button "Stop Recording" at bounding box center [80, 134] width 134 height 13
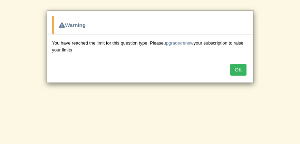
click at [239, 69] on button "OK" at bounding box center [238, 70] width 16 height 12
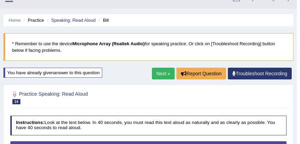
scroll to position [11, 0]
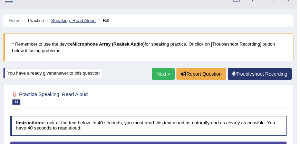
click at [81, 20] on link "Speaking: Read Aloud" at bounding box center [73, 20] width 45 height 5
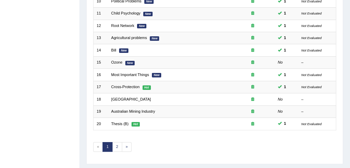
scroll to position [215, 0]
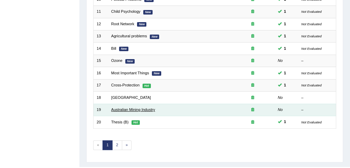
click at [119, 107] on link "Australian Mining Industry" at bounding box center [133, 109] width 44 height 4
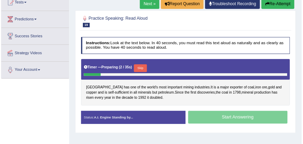
scroll to position [80, 0]
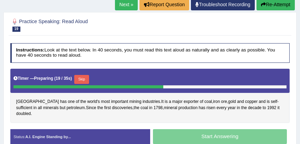
click at [82, 81] on button "Skip" at bounding box center [81, 79] width 15 height 9
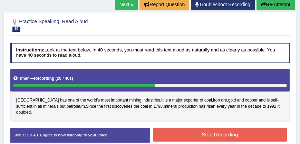
click at [184, 129] on button "Stop Recording" at bounding box center [220, 134] width 134 height 13
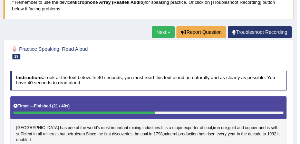
scroll to position [0, 0]
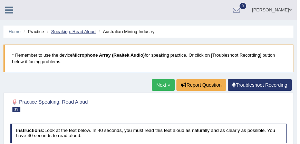
click at [94, 31] on link "Speaking: Read Aloud" at bounding box center [73, 31] width 45 height 5
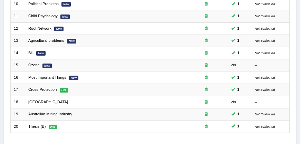
scroll to position [210, 0]
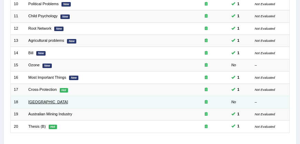
click at [45, 100] on link "[GEOGRAPHIC_DATA]" at bounding box center [48, 102] width 40 height 4
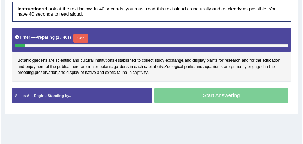
scroll to position [121, 0]
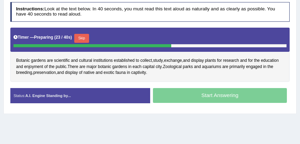
click at [77, 41] on button "Skip" at bounding box center [81, 38] width 15 height 9
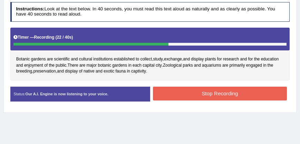
click at [161, 90] on button "Stop Recording" at bounding box center [220, 93] width 134 height 13
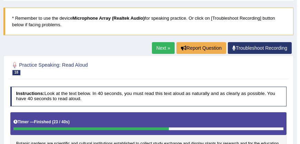
scroll to position [0, 0]
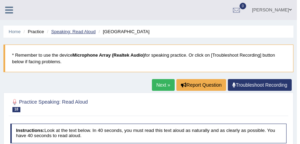
click at [91, 30] on link "Speaking: Read Aloud" at bounding box center [73, 31] width 45 height 5
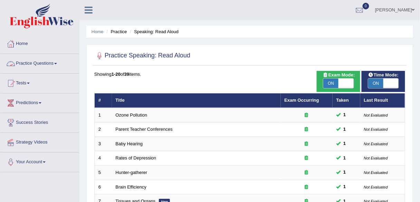
click at [57, 63] on span at bounding box center [55, 63] width 3 height 1
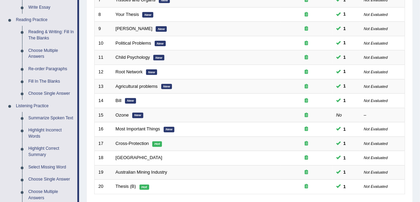
scroll to position [196, 0]
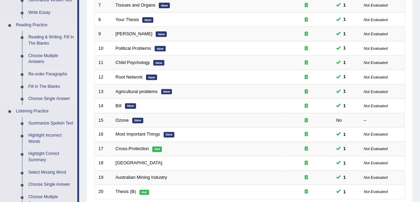
click at [58, 72] on link "Re-order Paragraphs" at bounding box center [51, 74] width 52 height 12
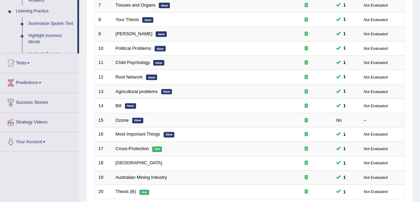
scroll to position [184, 0]
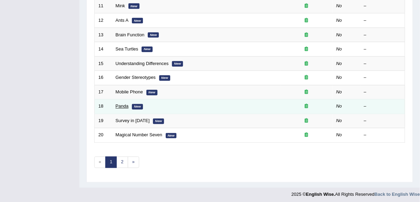
click at [119, 105] on link "Panda" at bounding box center [122, 106] width 13 height 5
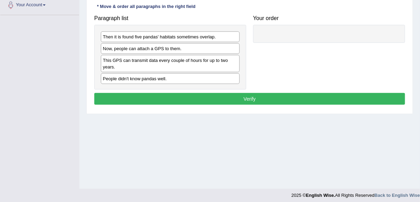
scroll to position [156, 0]
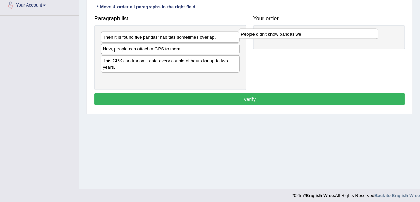
drag, startPoint x: 164, startPoint y: 78, endPoint x: 302, endPoint y: 34, distance: 144.9
click at [302, 34] on div "People didn't know pandas well." at bounding box center [308, 34] width 139 height 10
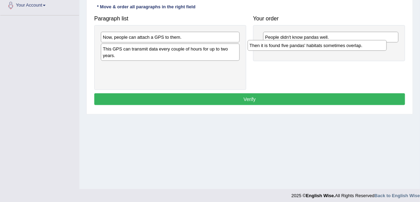
drag, startPoint x: 149, startPoint y: 37, endPoint x: 296, endPoint y: 46, distance: 146.9
click at [296, 46] on div "Then it is found five pandas' habitats sometimes overlap." at bounding box center [316, 45] width 139 height 10
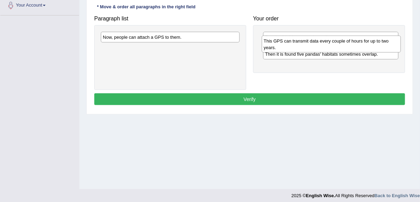
drag, startPoint x: 170, startPoint y: 52, endPoint x: 332, endPoint y: 45, distance: 162.4
click at [332, 45] on div "This GPS can transmit data every couple of hours for up to two years." at bounding box center [331, 44] width 139 height 17
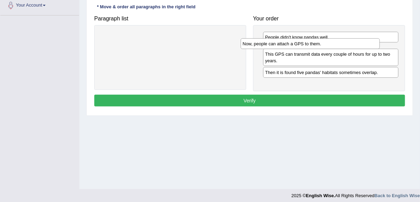
drag, startPoint x: 185, startPoint y: 37, endPoint x: 325, endPoint y: 43, distance: 139.9
click at [325, 43] on div "Now, people can attach a GPS to them." at bounding box center [310, 43] width 139 height 10
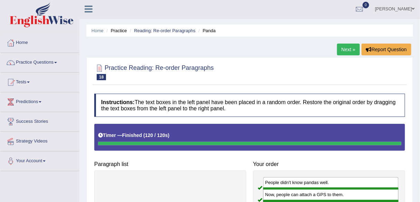
scroll to position [0, 0]
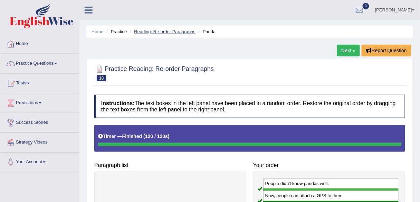
click at [175, 31] on link "Reading: Re-order Paragraphs" at bounding box center [164, 31] width 61 height 5
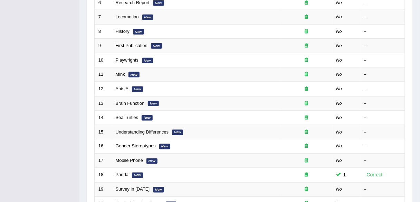
scroll to position [188, 0]
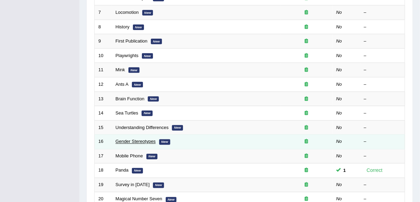
click at [147, 140] on link "Gender Stereotypes" at bounding box center [136, 141] width 40 height 5
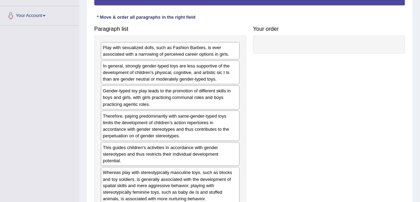
scroll to position [147, 0]
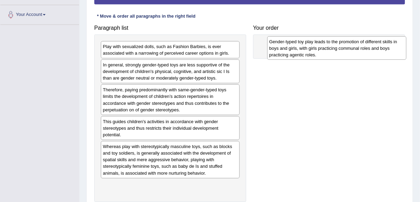
drag, startPoint x: 135, startPoint y: 90, endPoint x: 301, endPoint y: 42, distance: 173.0
click at [301, 42] on div "Gender-typed toy play leads to the promotion of different skills in boys and gi…" at bounding box center [336, 48] width 139 height 24
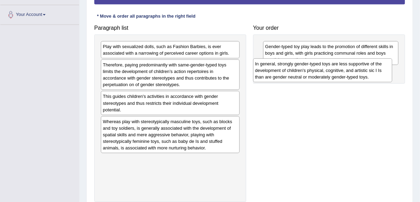
drag, startPoint x: 166, startPoint y: 74, endPoint x: 318, endPoint y: 74, distance: 152.5
click at [318, 74] on div "In general, strongly gender-typed toys are less supportive of the development o…" at bounding box center [322, 70] width 139 height 24
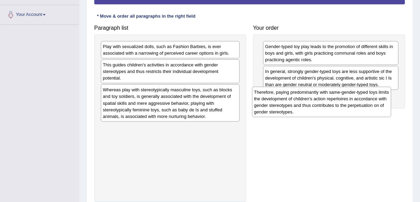
drag, startPoint x: 159, startPoint y: 69, endPoint x: 311, endPoint y: 97, distance: 154.0
click at [311, 97] on div "Therefore, paying predominantly with same-gender-typed toys limits the developm…" at bounding box center [321, 102] width 139 height 30
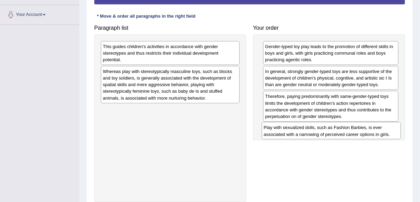
drag, startPoint x: 131, startPoint y: 49, endPoint x: 292, endPoint y: 129, distance: 179.8
click at [292, 129] on div "Play with sexualized dolls, such as Fashion Barbies, is ever associated with a …" at bounding box center [331, 130] width 139 height 17
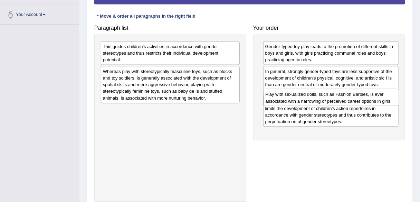
drag, startPoint x: 291, startPoint y: 131, endPoint x: 291, endPoint y: 99, distance: 32.4
click at [291, 99] on div "Play with sexualized dolls, such as Fashion Barbies, is ever associated with a …" at bounding box center [331, 97] width 136 height 17
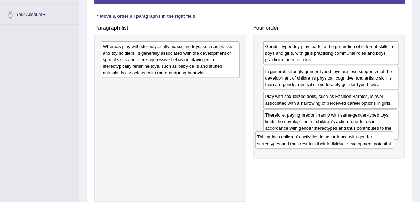
drag, startPoint x: 183, startPoint y: 52, endPoint x: 337, endPoint y: 143, distance: 179.0
click at [337, 143] on div "This guides children's activities in accordance with gender stereotypes and thu…" at bounding box center [324, 139] width 139 height 17
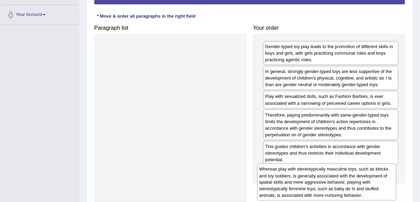
drag, startPoint x: 178, startPoint y: 58, endPoint x: 335, endPoint y: 180, distance: 198.6
click at [335, 180] on div "Whereas play with stereotypically masculine toys, such as blocks and toy soldie…" at bounding box center [326, 181] width 139 height 37
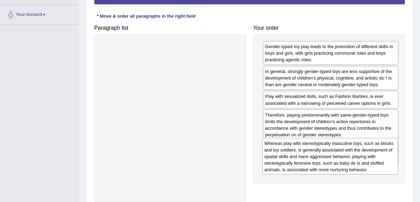
drag, startPoint x: 320, startPoint y: 186, endPoint x: 319, endPoint y: 159, distance: 26.9
click at [319, 159] on div "Whereas play with stereotypically masculine toys, such as blocks and toy soldie…" at bounding box center [330, 156] width 136 height 37
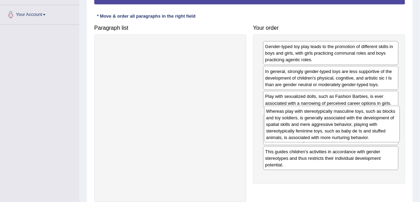
drag, startPoint x: 320, startPoint y: 177, endPoint x: 321, endPoint y: 118, distance: 59.0
click at [321, 118] on div "Whereas play with stereotypically masculine toys, such as blocks and toy soldie…" at bounding box center [332, 124] width 136 height 37
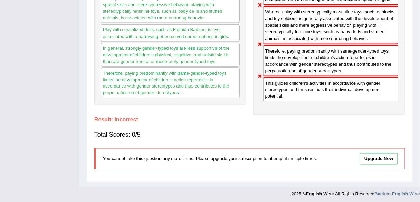
scroll to position [0, 0]
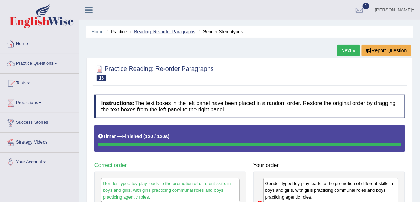
click at [163, 31] on link "Reading: Re-order Paragraphs" at bounding box center [164, 31] width 61 height 5
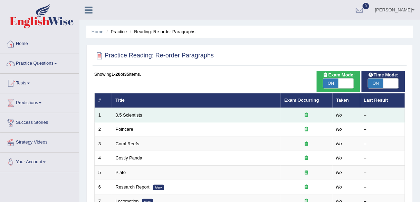
click at [138, 115] on link "3.5 Scientists" at bounding box center [129, 114] width 27 height 5
click at [131, 115] on link "3.5 Scientists" at bounding box center [129, 114] width 27 height 5
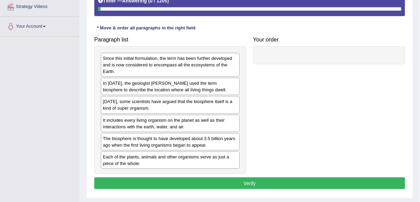
scroll to position [161, 0]
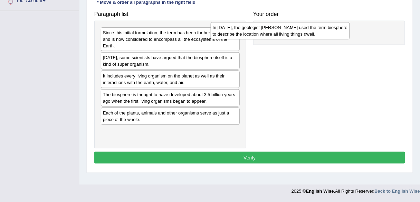
drag, startPoint x: 167, startPoint y: 61, endPoint x: 289, endPoint y: 33, distance: 125.3
click at [289, 33] on div "In 1875, the geologist Eduard Suess used the term biosphere to describe the loc…" at bounding box center [280, 30] width 139 height 17
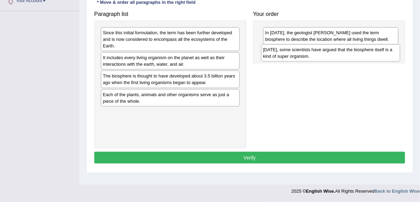
drag, startPoint x: 168, startPoint y: 62, endPoint x: 328, endPoint y: 55, distance: 160.3
click at [328, 55] on div "Today, some scientists have argued that the biosphere itself is a kind of super…" at bounding box center [330, 52] width 139 height 17
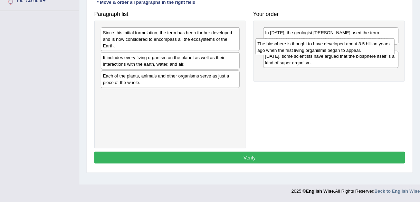
drag, startPoint x: 173, startPoint y: 80, endPoint x: 328, endPoint y: 48, distance: 157.8
click at [328, 48] on div "The biosphere is thought to have developed about 3.5 billion years ago when the…" at bounding box center [324, 46] width 139 height 17
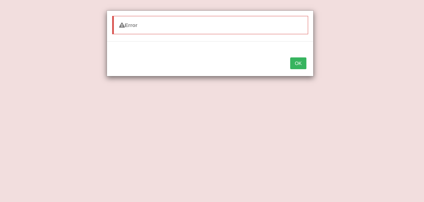
click at [295, 66] on button "OK" at bounding box center [298, 63] width 16 height 12
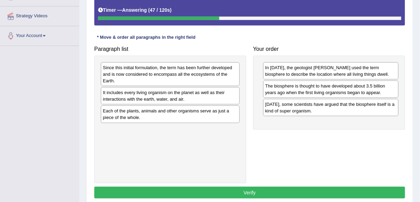
scroll to position [138, 0]
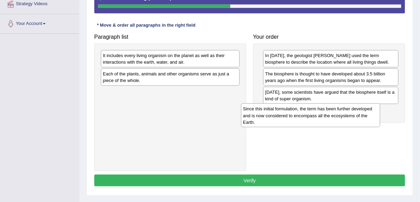
drag, startPoint x: 195, startPoint y: 63, endPoint x: 335, endPoint y: 117, distance: 150.0
click at [335, 117] on div "Since this initial formulation, the term has been further developed and is now …" at bounding box center [310, 115] width 139 height 24
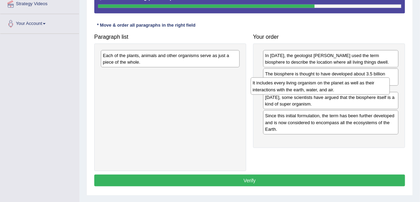
drag, startPoint x: 199, startPoint y: 58, endPoint x: 349, endPoint y: 86, distance: 152.3
click at [349, 86] on div "It includes every living organism on the planet as well as their interactions w…" at bounding box center [320, 85] width 139 height 17
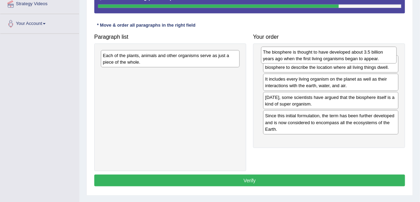
drag, startPoint x: 335, startPoint y: 79, endPoint x: 333, endPoint y: 58, distance: 21.5
click at [333, 58] on div "The biosphere is thought to have developed about 3.5 billion years ago when the…" at bounding box center [329, 55] width 136 height 17
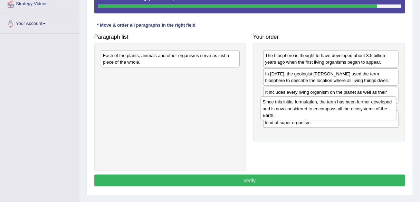
drag, startPoint x: 295, startPoint y: 134, endPoint x: 293, endPoint y: 108, distance: 26.0
click at [293, 108] on div "Since this initial formulation, the term has been further developed and is now …" at bounding box center [329, 108] width 136 height 24
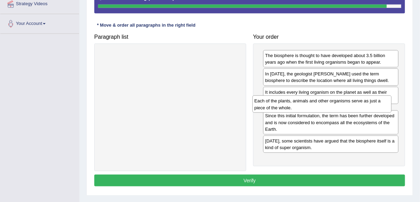
drag, startPoint x: 209, startPoint y: 58, endPoint x: 361, endPoint y: 104, distance: 158.5
click at [361, 104] on div "Each of the plants, animals and other organisms serve as just a piece of the wh…" at bounding box center [321, 103] width 139 height 17
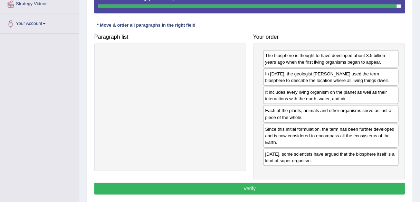
click at [299, 185] on button "Verify" at bounding box center [249, 189] width 311 height 12
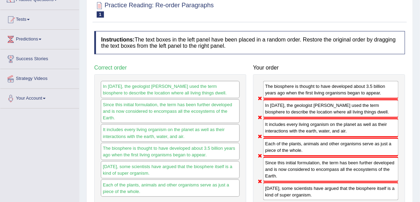
scroll to position [0, 0]
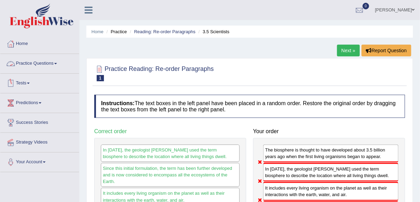
click at [59, 64] on link "Practice Questions" at bounding box center [39, 62] width 79 height 17
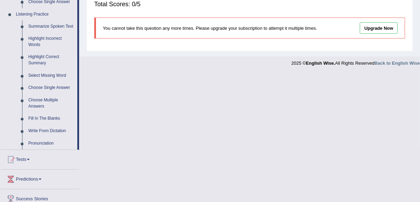
scroll to position [294, 0]
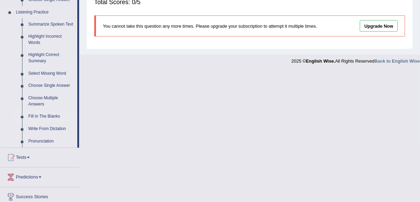
click at [47, 117] on link "Fill In The Blanks" at bounding box center [51, 116] width 52 height 12
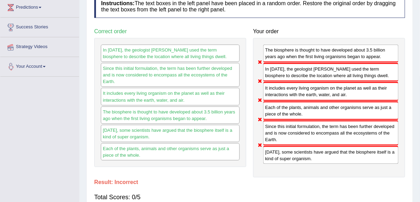
scroll to position [152, 0]
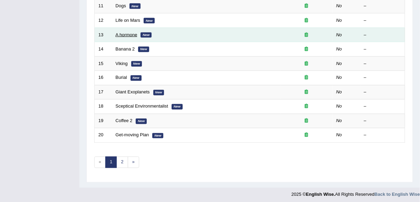
click at [127, 32] on link "A hormone" at bounding box center [127, 34] width 22 height 5
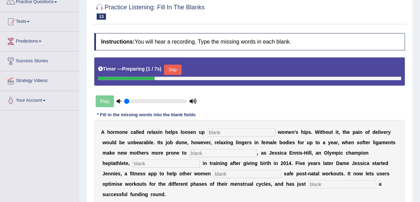
scroll to position [138, 0]
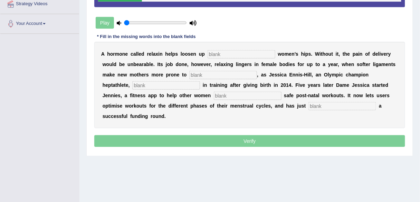
click at [224, 54] on input "text" at bounding box center [241, 54] width 68 height 8
type input "pregfants"
click at [212, 71] on input "text" at bounding box center [223, 75] width 68 height 8
type input "injury"
click at [155, 83] on input "text" at bounding box center [166, 85] width 68 height 8
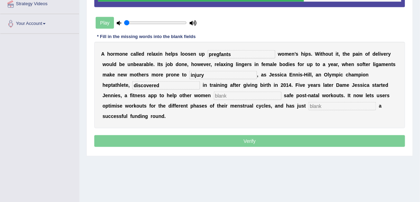
type input "discovered"
click at [214, 96] on input "text" at bounding box center [248, 95] width 68 height 8
type input "peform"
click at [308, 104] on input "text" at bounding box center [342, 106] width 68 height 8
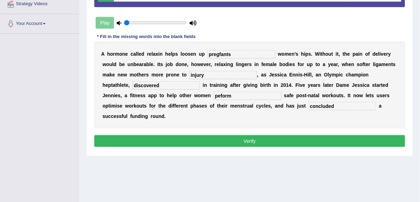
type input "concluded"
click at [220, 51] on input "pregfants" at bounding box center [241, 54] width 68 height 8
click at [235, 51] on input "pregnants" at bounding box center [241, 54] width 68 height 8
type input "pregnant"
click at [214, 93] on input "peform" at bounding box center [248, 95] width 68 height 8
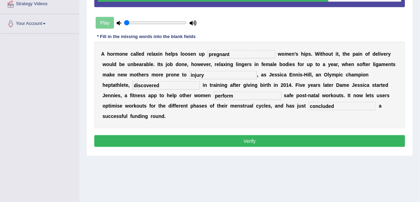
type input "perform"
click at [254, 139] on button "Verify" at bounding box center [249, 141] width 311 height 12
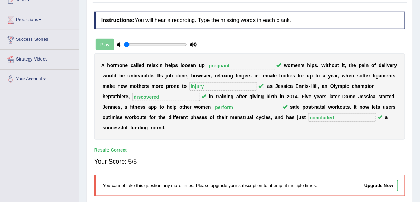
scroll to position [0, 0]
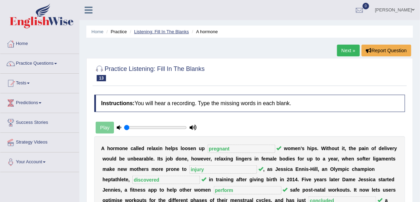
click at [155, 32] on link "Listening: Fill In The Blanks" at bounding box center [161, 31] width 55 height 5
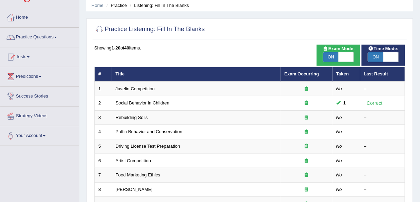
scroll to position [28, 0]
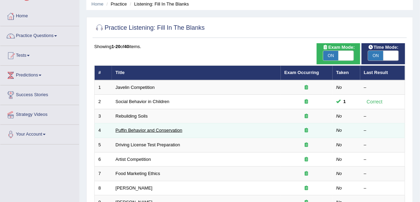
click at [137, 128] on link "Puffin Behavior and Conservation" at bounding box center [149, 129] width 67 height 5
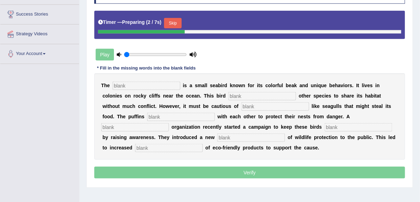
scroll to position [78, 0]
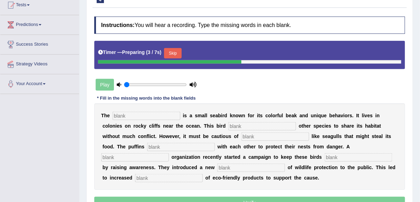
click at [154, 113] on input "text" at bounding box center [147, 115] width 68 height 8
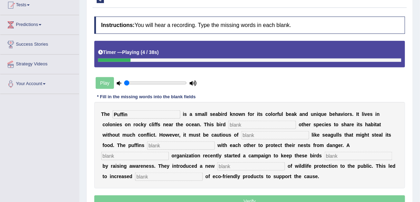
type input "Puffin"
click at [246, 124] on input "text" at bounding box center [262, 124] width 68 height 8
type input "allows"
click at [273, 134] on input "text" at bounding box center [275, 135] width 68 height 8
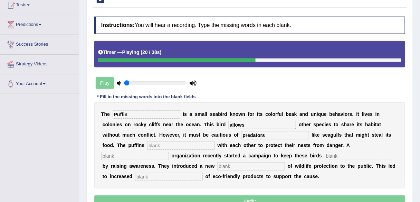
type input "predators"
click at [195, 145] on input "text" at bounding box center [181, 145] width 68 height 8
type input "coperate"
click at [158, 154] on input "text" at bounding box center [135, 155] width 68 height 8
type input "corporate"
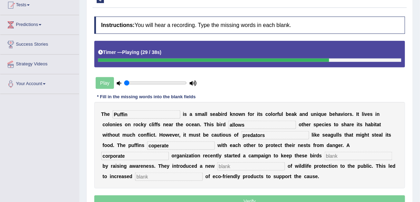
click at [355, 155] on input "text" at bounding box center [358, 155] width 68 height 8
type input "safe"
click at [224, 164] on input "text" at bounding box center [251, 166] width 68 height 8
click at [151, 176] on input "text" at bounding box center [169, 176] width 68 height 8
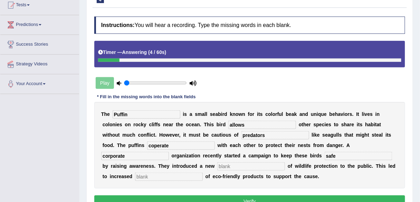
click at [219, 165] on input "text" at bounding box center [251, 166] width 68 height 8
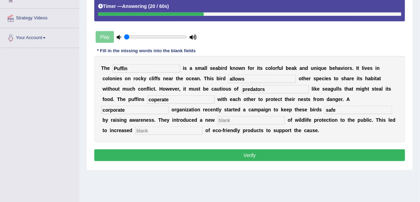
click at [243, 119] on input "text" at bounding box center [251, 120] width 68 height 8
click at [173, 131] on input "text" at bounding box center [169, 130] width 68 height 8
type input "p"
type input "sales"
click at [253, 119] on input "text" at bounding box center [251, 120] width 68 height 8
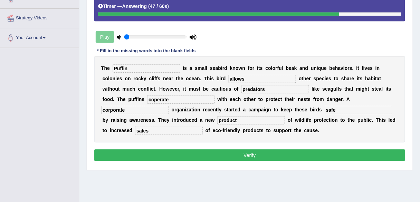
type input "product"
click at [268, 150] on button "Verify" at bounding box center [249, 155] width 311 height 12
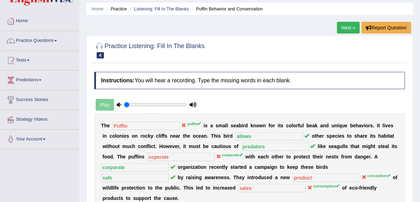
scroll to position [0, 0]
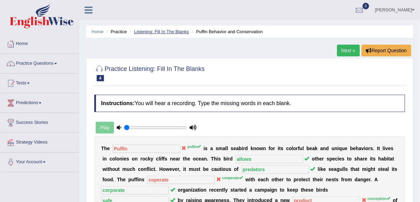
click at [162, 33] on link "Listening: Fill In The Blanks" at bounding box center [161, 31] width 55 height 5
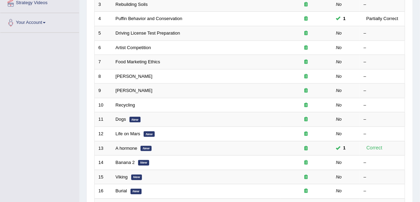
scroll to position [147, 0]
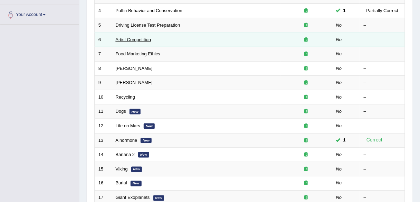
click at [139, 37] on link "Artist Competition" at bounding box center [134, 39] width 36 height 5
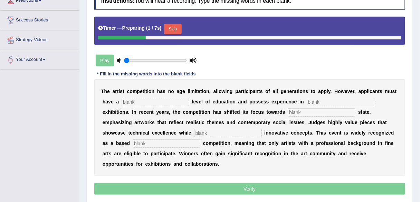
scroll to position [106, 0]
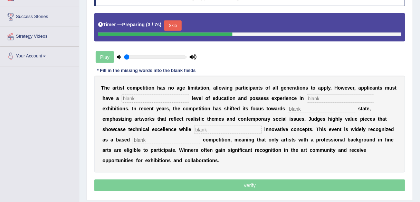
click at [168, 96] on input "text" at bounding box center [155, 98] width 68 height 8
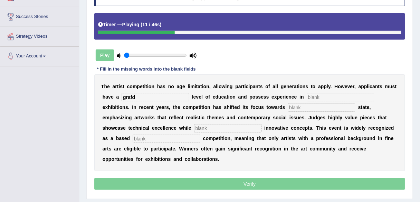
type input "grafd"
click at [339, 95] on input "text" at bounding box center [340, 97] width 68 height 8
type input "scilputer"
click at [325, 107] on input "text" at bounding box center [321, 107] width 68 height 8
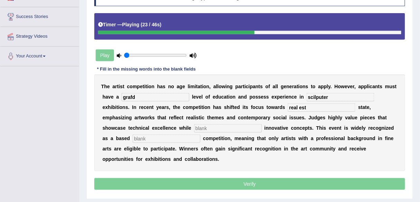
type input "real est"
click at [235, 126] on input "text" at bounding box center [228, 128] width 68 height 8
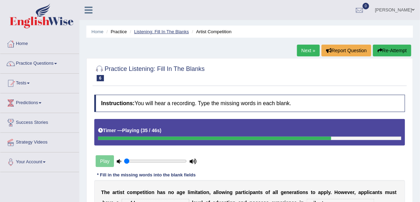
click at [169, 32] on link "Listening: Fill In The Blanks" at bounding box center [161, 31] width 55 height 5
